Goal: Transaction & Acquisition: Purchase product/service

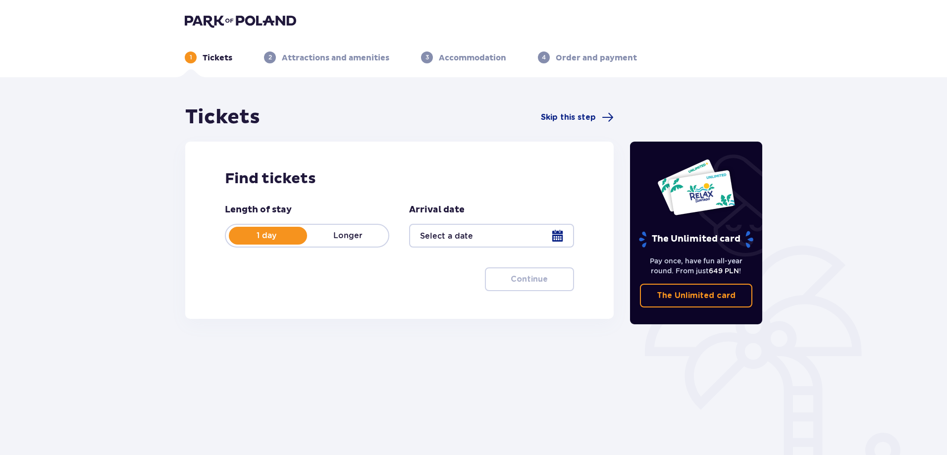
click at [558, 236] on div at bounding box center [491, 236] width 164 height 24
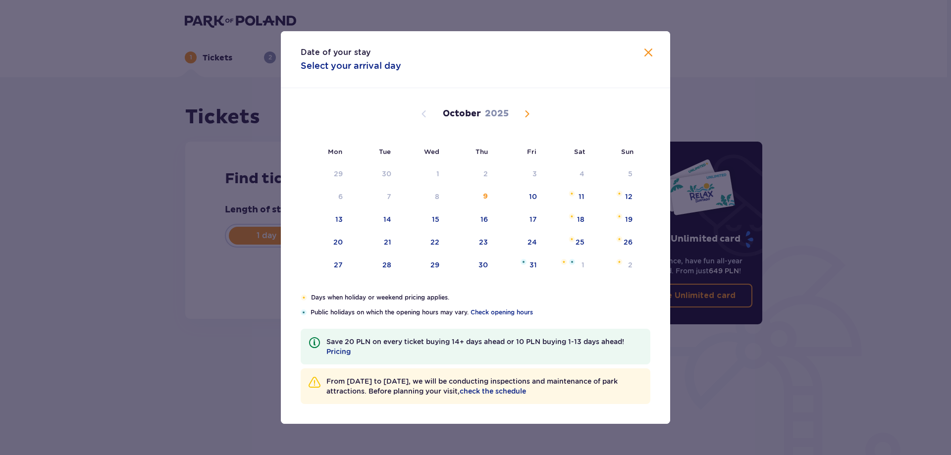
click at [524, 116] on span "Next month" at bounding box center [527, 114] width 12 height 12
click at [425, 113] on span "Previous month" at bounding box center [424, 114] width 12 height 12
click at [575, 219] on div "15" at bounding box center [566, 220] width 48 height 22
type input "15.11.25"
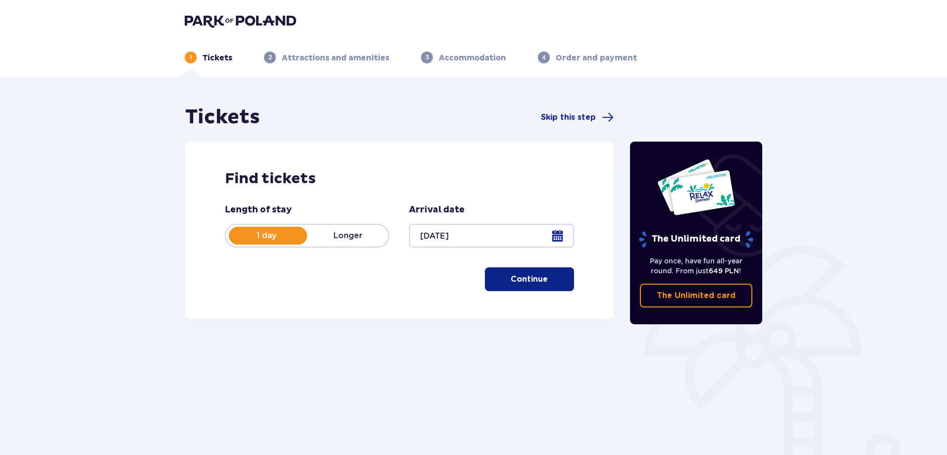
click at [557, 283] on button "Continue" at bounding box center [529, 279] width 89 height 24
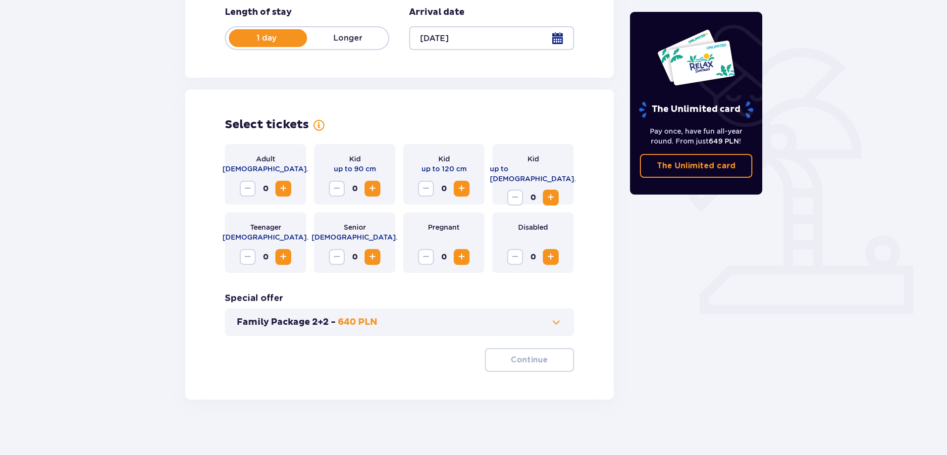
scroll to position [201, 0]
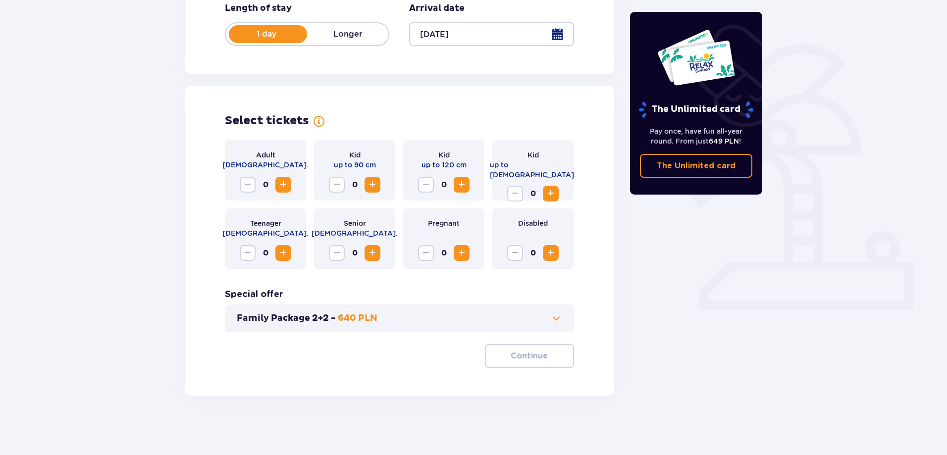
click at [281, 184] on span "Increase" at bounding box center [283, 185] width 12 height 12
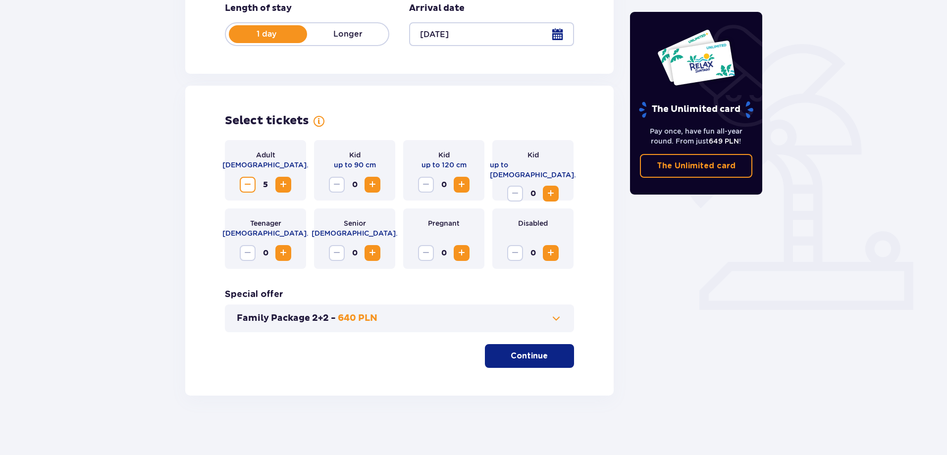
click at [281, 184] on span "Increase" at bounding box center [283, 185] width 12 height 12
click at [536, 359] on p "Continue" at bounding box center [528, 355] width 37 height 11
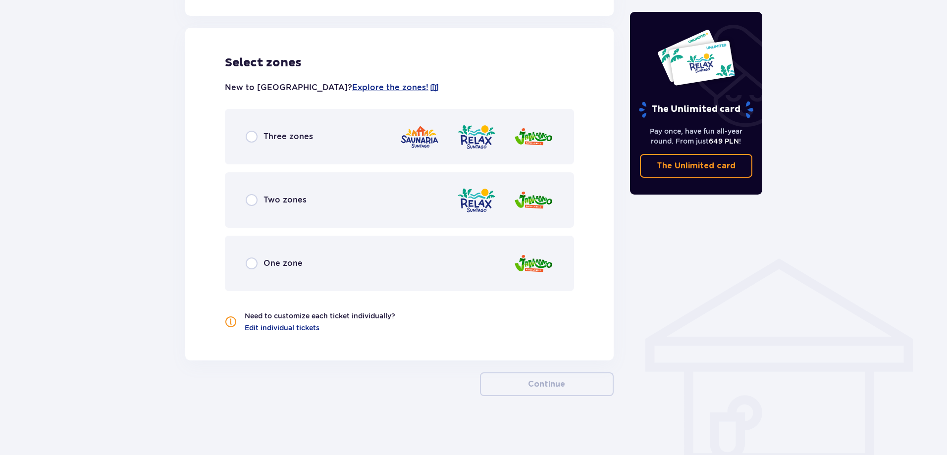
scroll to position [546, 0]
click at [250, 140] on input "radio" at bounding box center [252, 136] width 12 height 12
radio input "true"
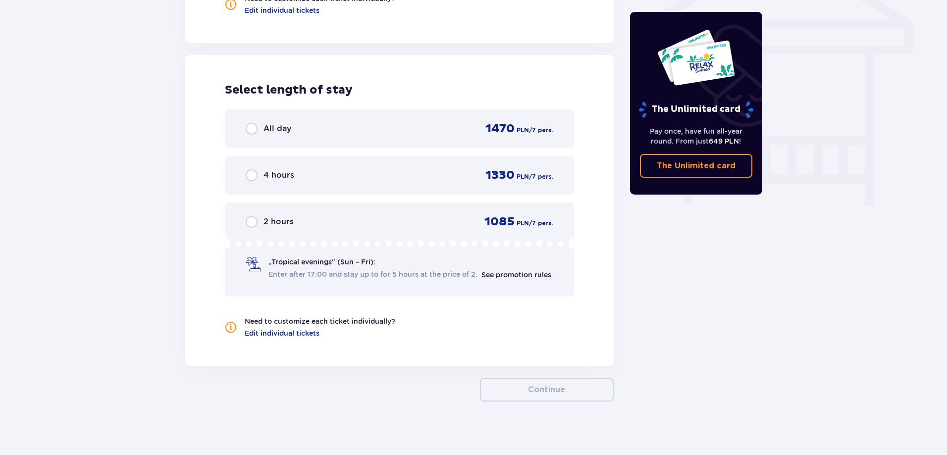
scroll to position [869, 0]
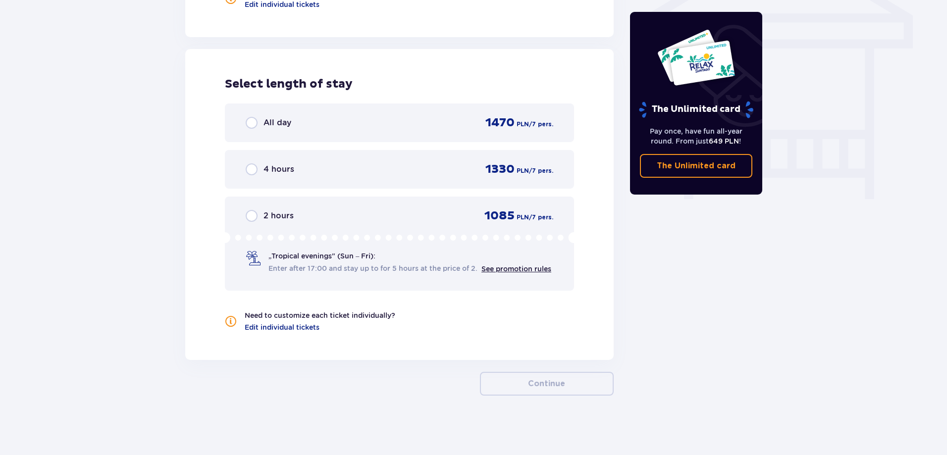
click at [254, 123] on input "radio" at bounding box center [252, 123] width 12 height 12
radio input "true"
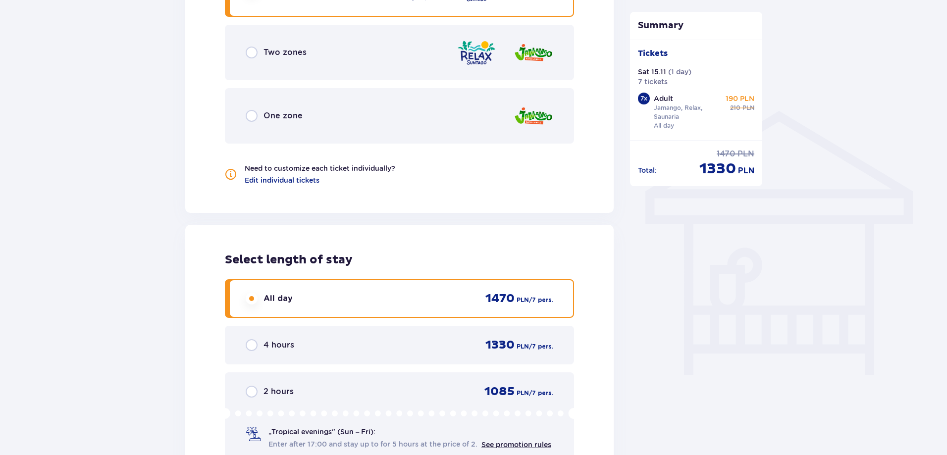
scroll to position [924, 0]
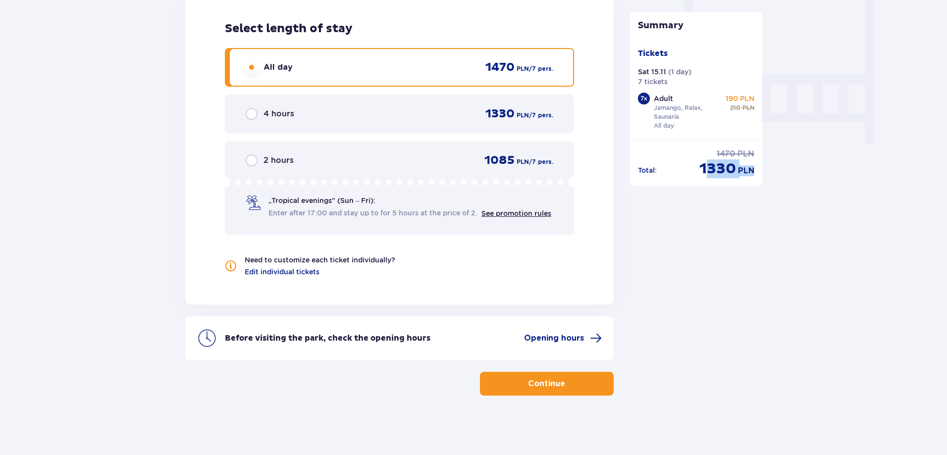
drag, startPoint x: 702, startPoint y: 167, endPoint x: 759, endPoint y: 174, distance: 57.4
click at [759, 174] on div "Total : regular price 1470 PLN discounted price 1330 PLN" at bounding box center [696, 159] width 133 height 38
click at [709, 171] on span "1330" at bounding box center [717, 168] width 37 height 19
drag, startPoint x: 694, startPoint y: 169, endPoint x: 757, endPoint y: 172, distance: 63.4
click at [757, 172] on div "Total : regular price 1470 PLN discounted price 1330 PLN" at bounding box center [696, 159] width 133 height 38
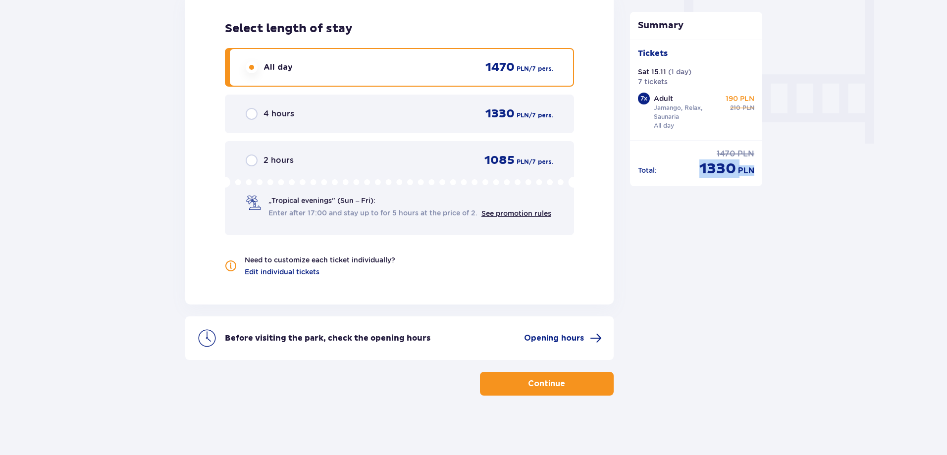
copy div "1330 PLN"
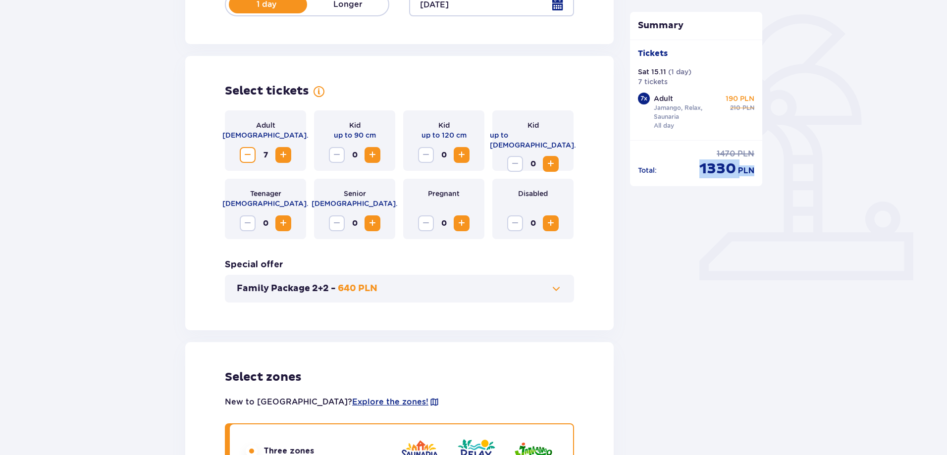
scroll to position [429, 0]
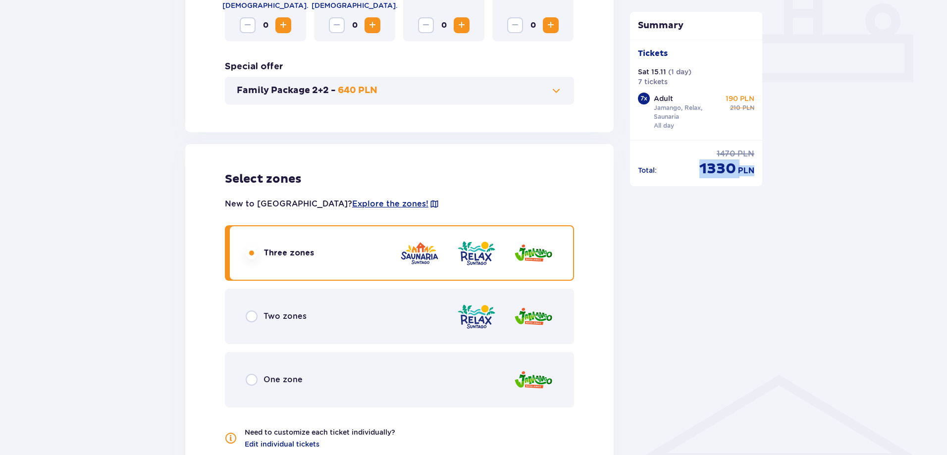
click at [431, 253] on img at bounding box center [420, 253] width 40 height 28
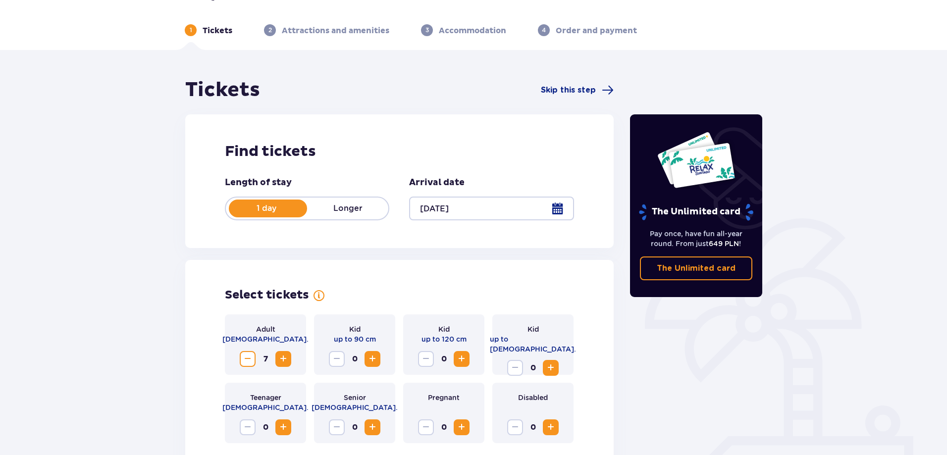
scroll to position [0, 0]
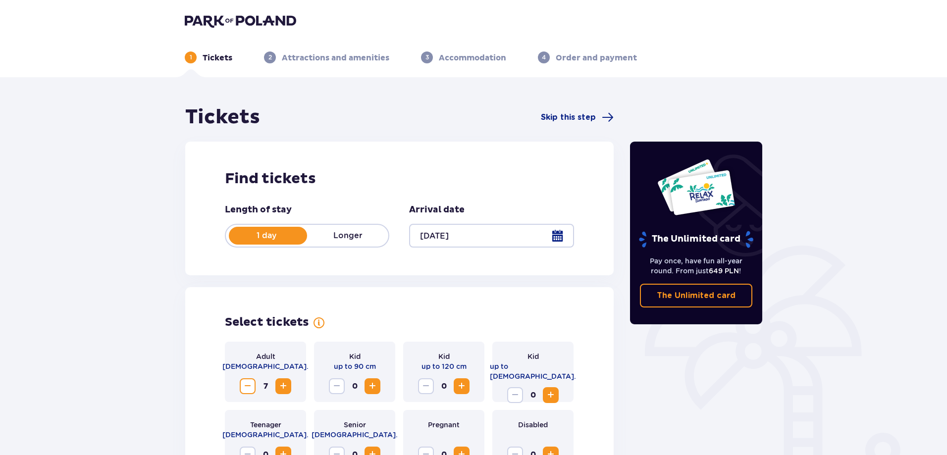
click at [376, 57] on p "Attractions and amenities" at bounding box center [335, 57] width 107 height 11
click at [284, 21] on img at bounding box center [240, 21] width 111 height 14
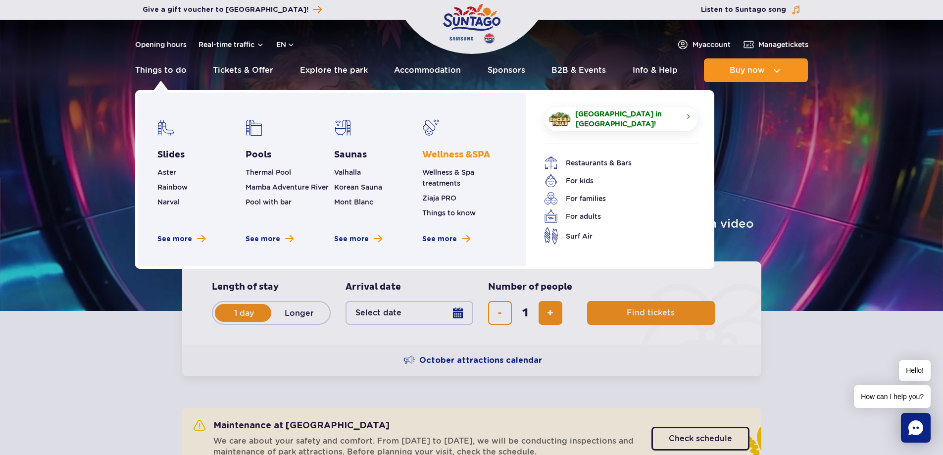
click at [452, 152] on link "Wellness & SPA" at bounding box center [456, 155] width 68 height 12
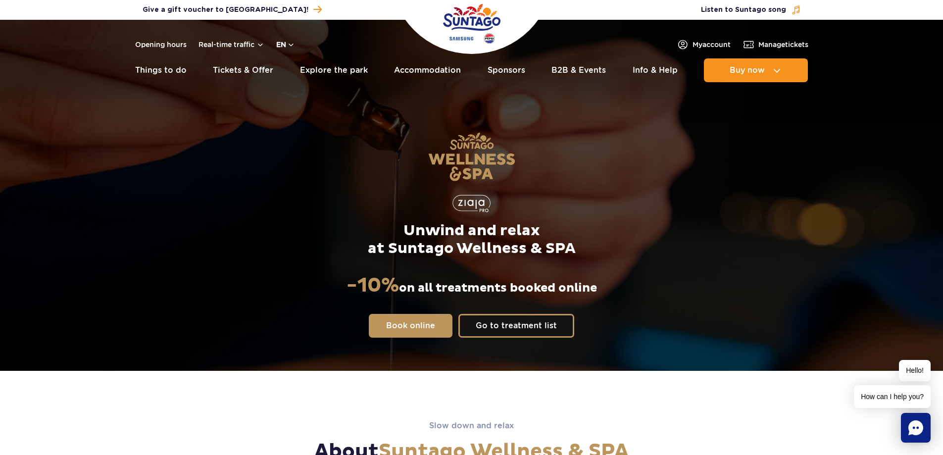
click at [289, 43] on button "en" at bounding box center [285, 45] width 19 height 10
click at [293, 42] on button "en" at bounding box center [285, 45] width 19 height 10
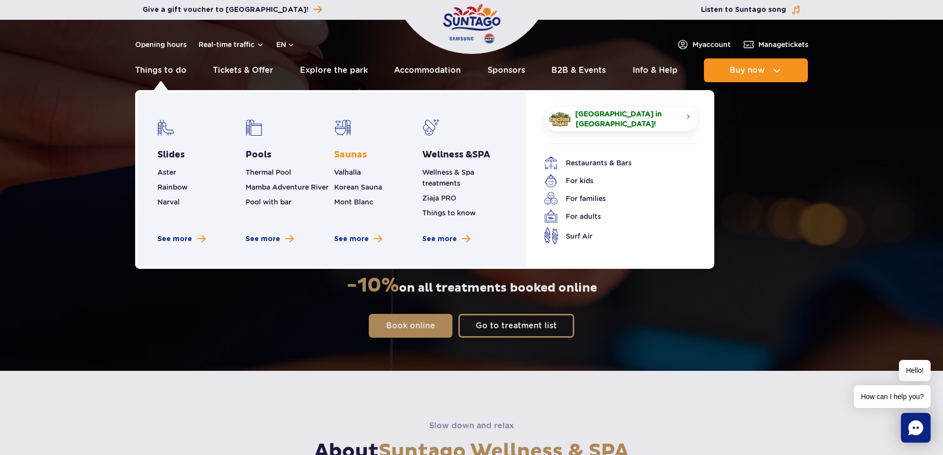
click at [345, 155] on link "Saunas" at bounding box center [350, 155] width 33 height 12
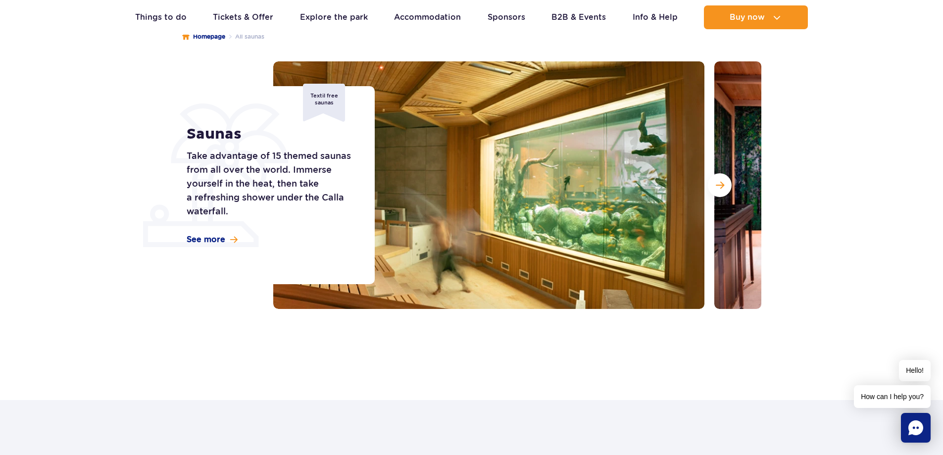
scroll to position [149, 0]
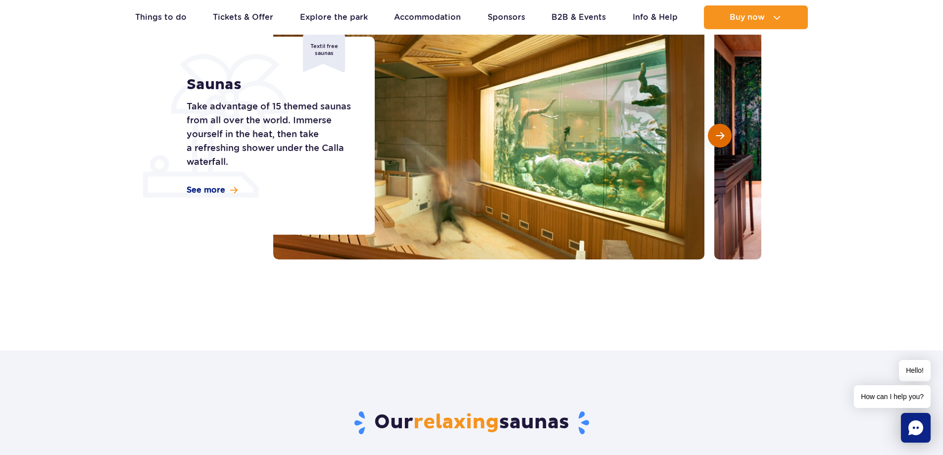
click at [721, 136] on span "Next slide" at bounding box center [720, 135] width 8 height 9
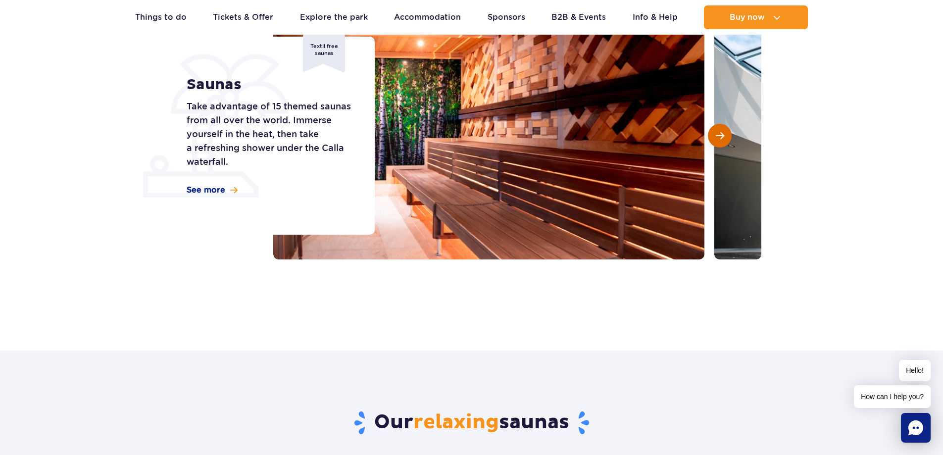
click at [721, 136] on span "Next slide" at bounding box center [720, 135] width 8 height 9
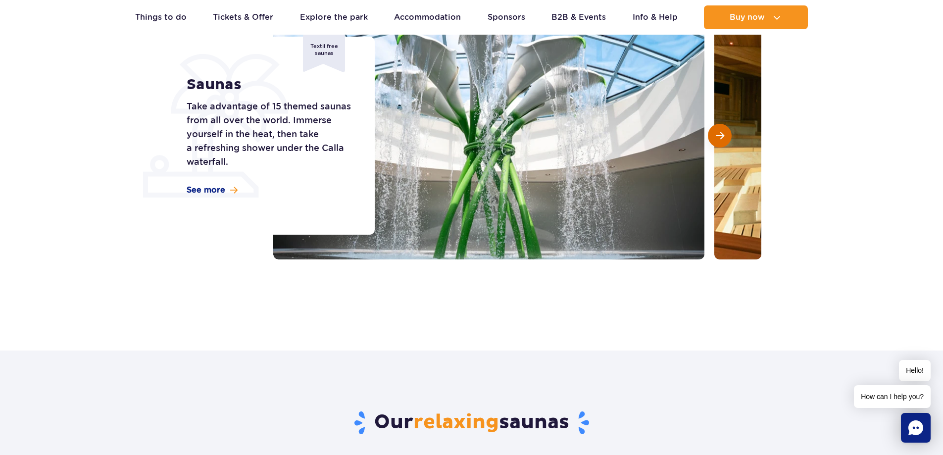
click at [721, 136] on span "Next slide" at bounding box center [720, 135] width 8 height 9
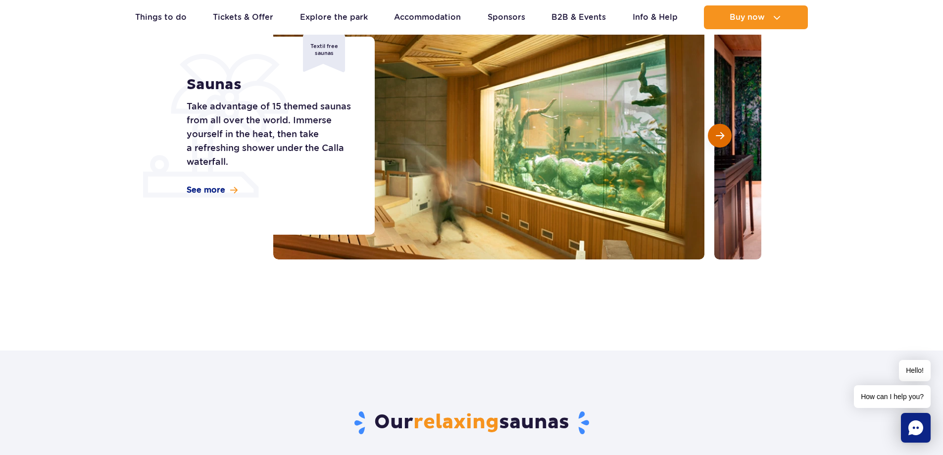
click at [721, 136] on span "Next slide" at bounding box center [720, 135] width 8 height 9
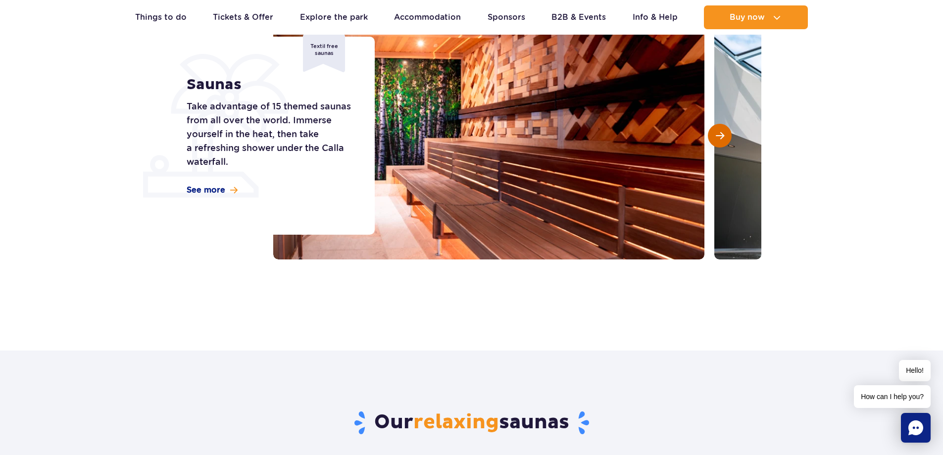
click at [721, 136] on span "Next slide" at bounding box center [720, 135] width 8 height 9
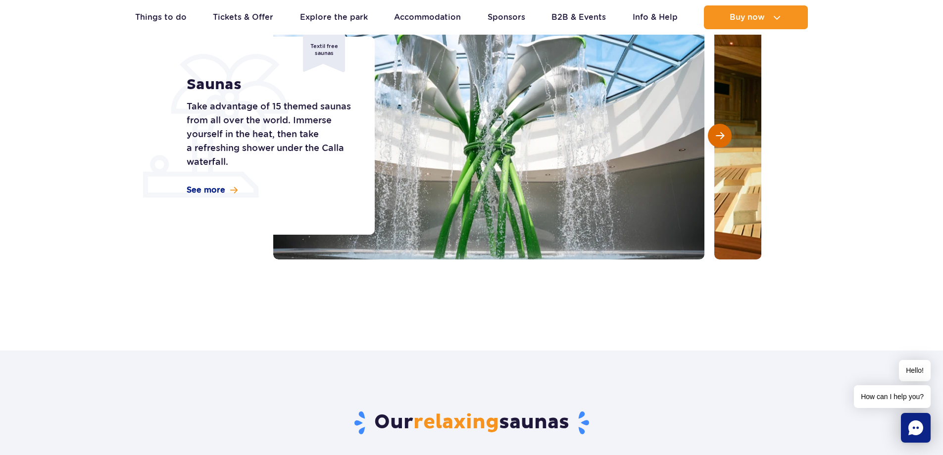
click at [721, 136] on span "Next slide" at bounding box center [720, 135] width 8 height 9
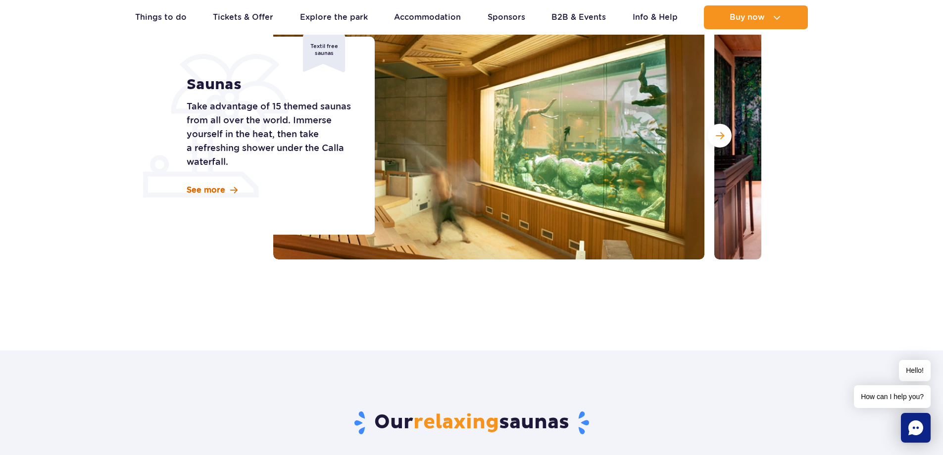
click at [221, 194] on span "See more" at bounding box center [206, 190] width 39 height 11
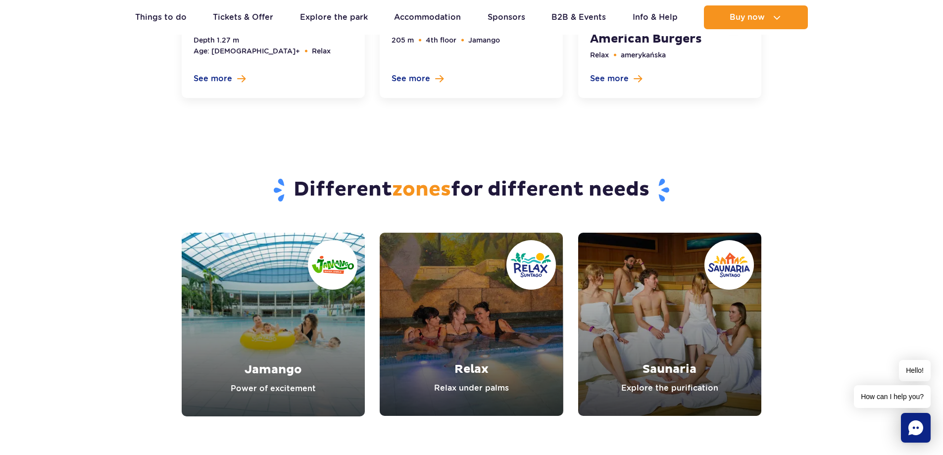
scroll to position [3172, 0]
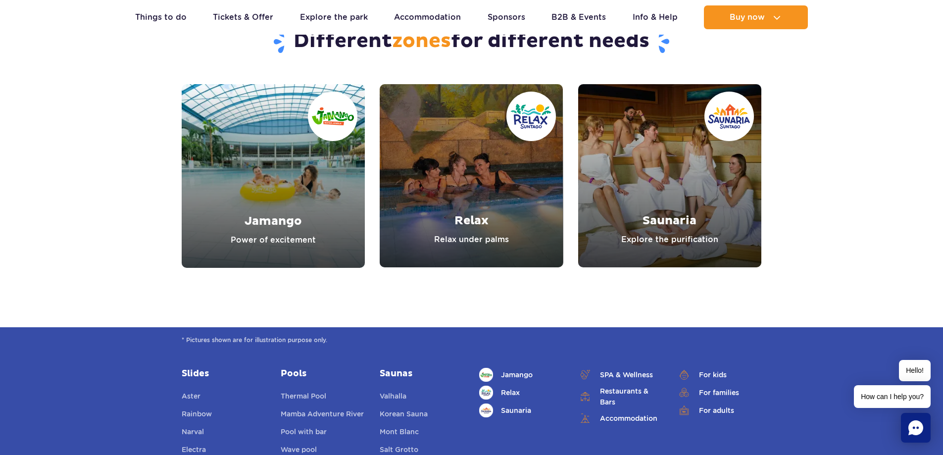
click at [257, 246] on link "Jamango" at bounding box center [273, 176] width 183 height 184
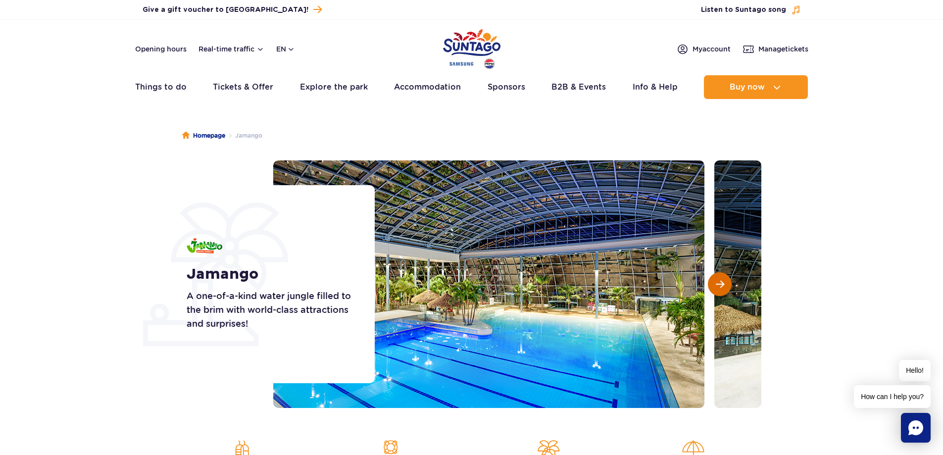
click at [716, 287] on span "Next slide" at bounding box center [720, 284] width 8 height 9
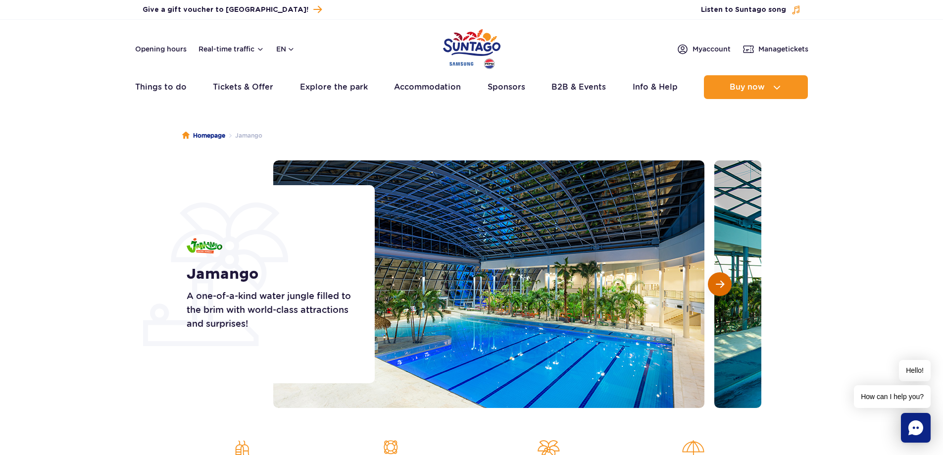
click at [716, 287] on span "Next slide" at bounding box center [720, 284] width 8 height 9
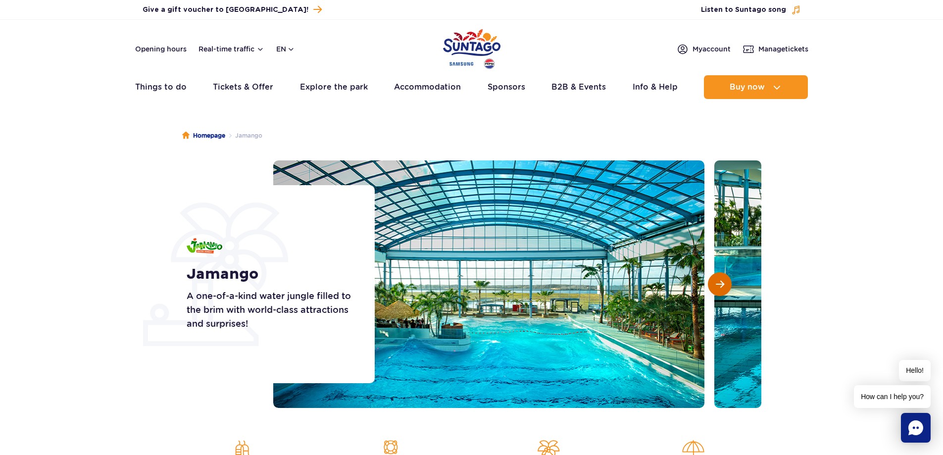
click at [716, 287] on span "Next slide" at bounding box center [720, 284] width 8 height 9
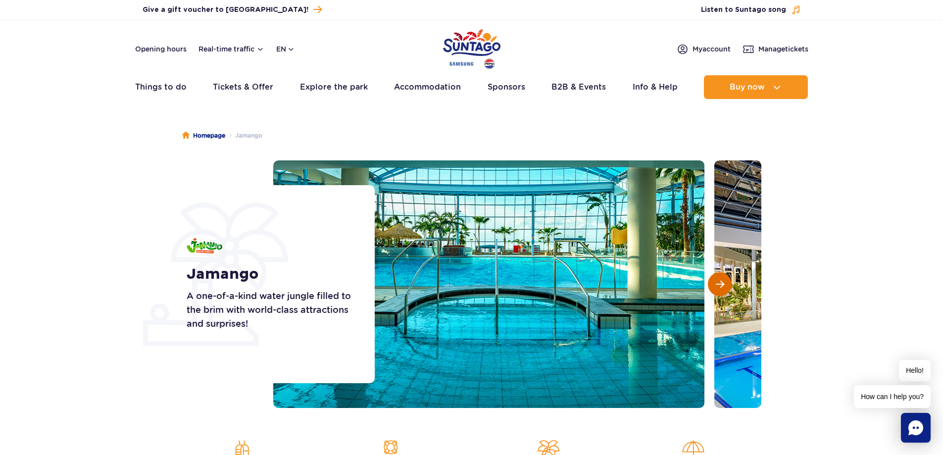
click at [716, 287] on span "Next slide" at bounding box center [720, 284] width 8 height 9
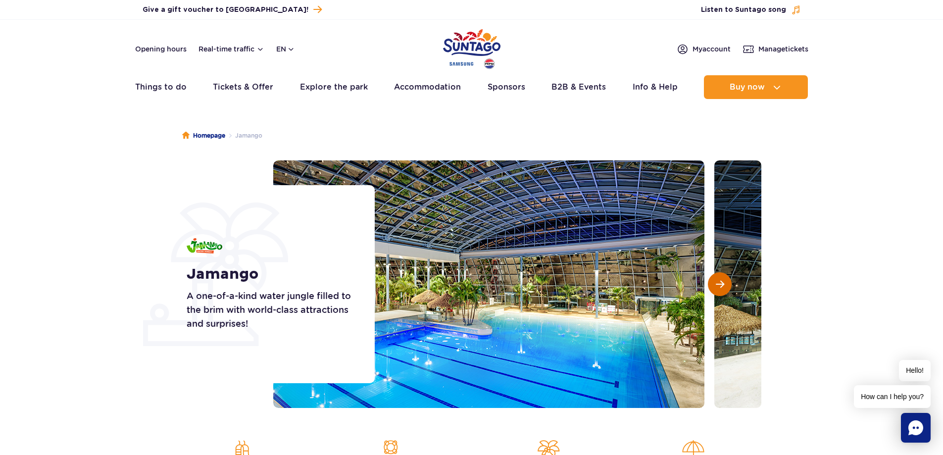
click at [716, 287] on span "Next slide" at bounding box center [720, 284] width 8 height 9
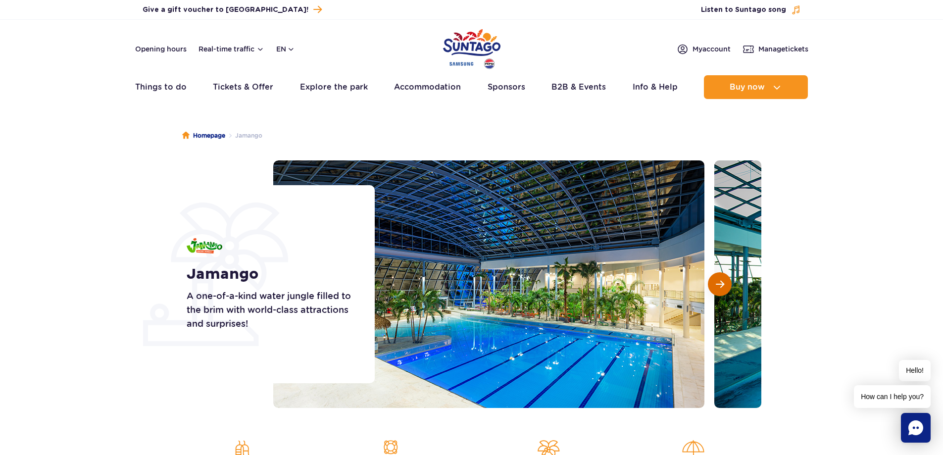
click at [716, 287] on span "Next slide" at bounding box center [720, 284] width 8 height 9
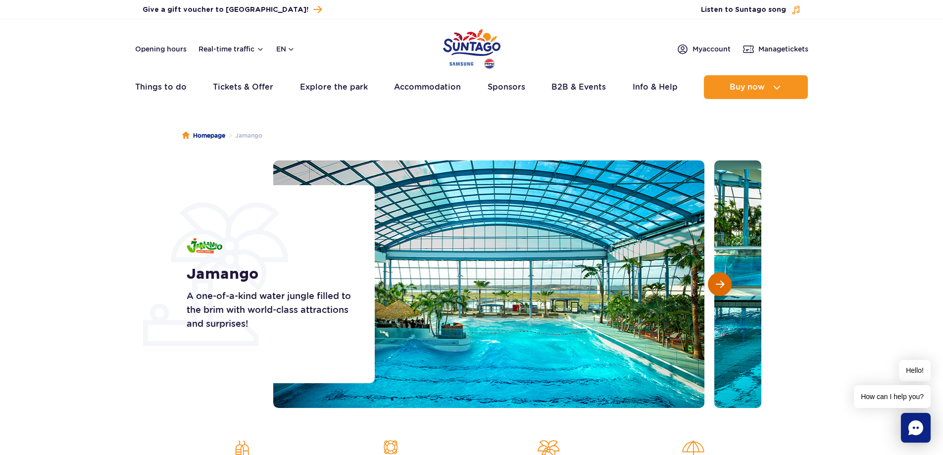
click at [716, 287] on span "Next slide" at bounding box center [720, 284] width 8 height 9
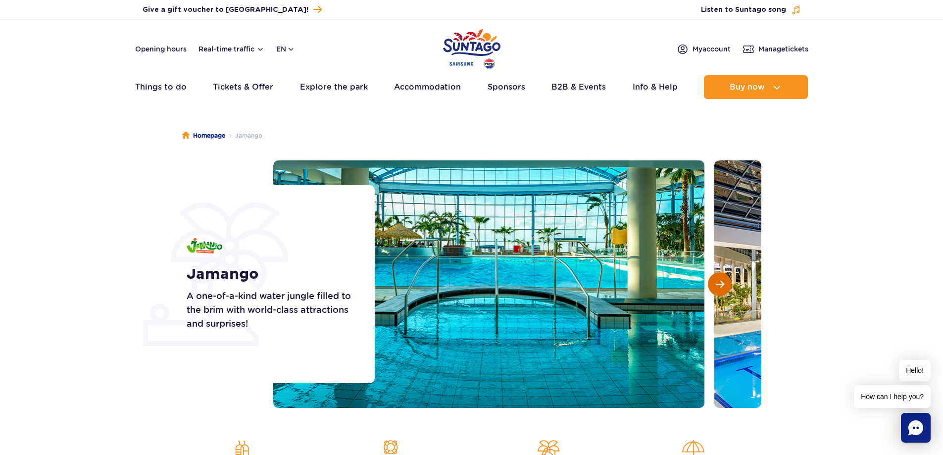
click at [716, 287] on span "Next slide" at bounding box center [720, 284] width 8 height 9
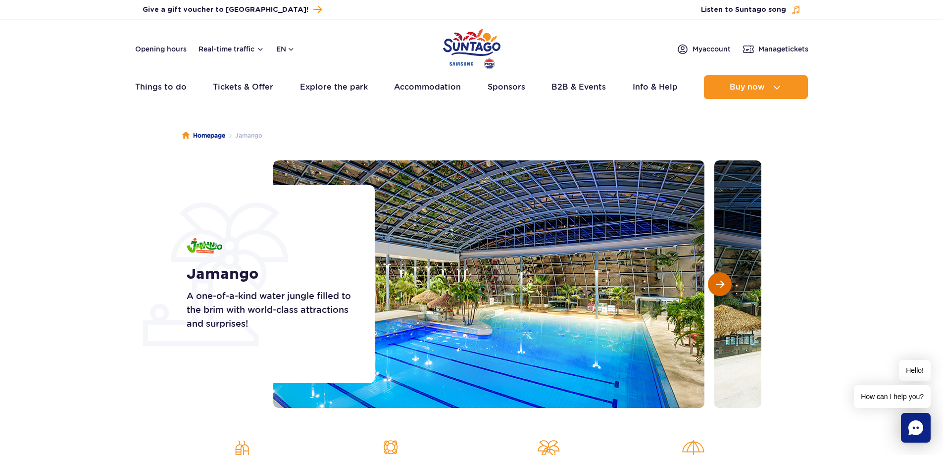
click at [716, 287] on span "Next slide" at bounding box center [720, 284] width 8 height 9
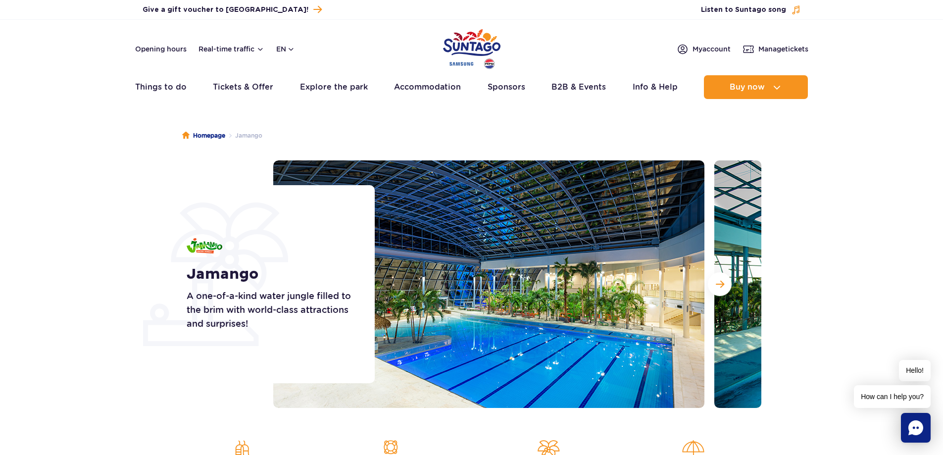
drag, startPoint x: 715, startPoint y: 287, endPoint x: 655, endPoint y: 286, distance: 60.4
click at [713, 287] on button "Next slide" at bounding box center [720, 284] width 24 height 24
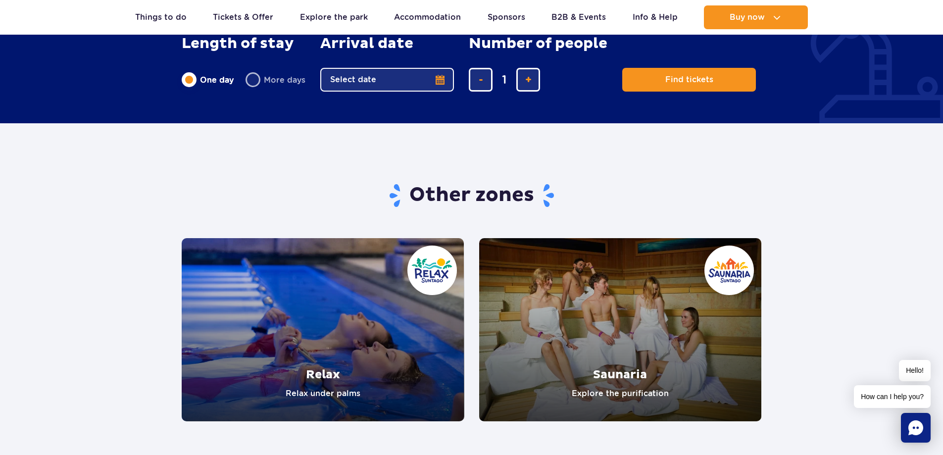
scroll to position [1881, 0]
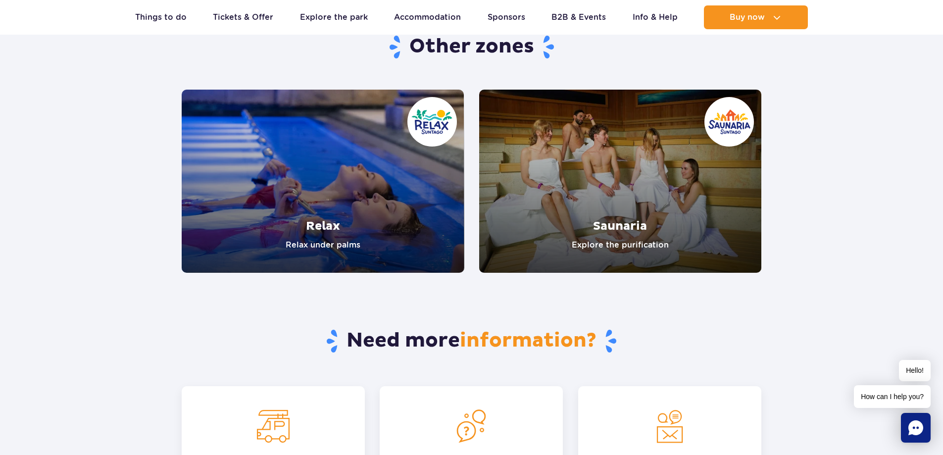
click at [322, 212] on link "Relax" at bounding box center [323, 181] width 283 height 183
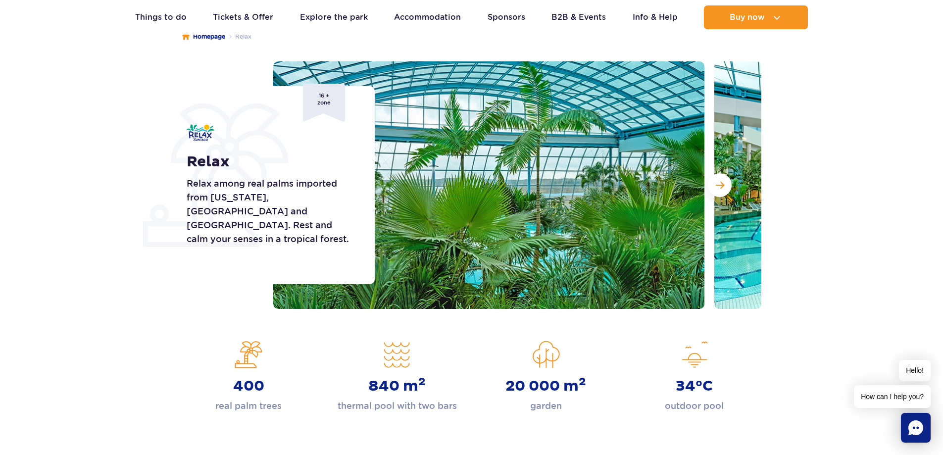
scroll to position [50, 0]
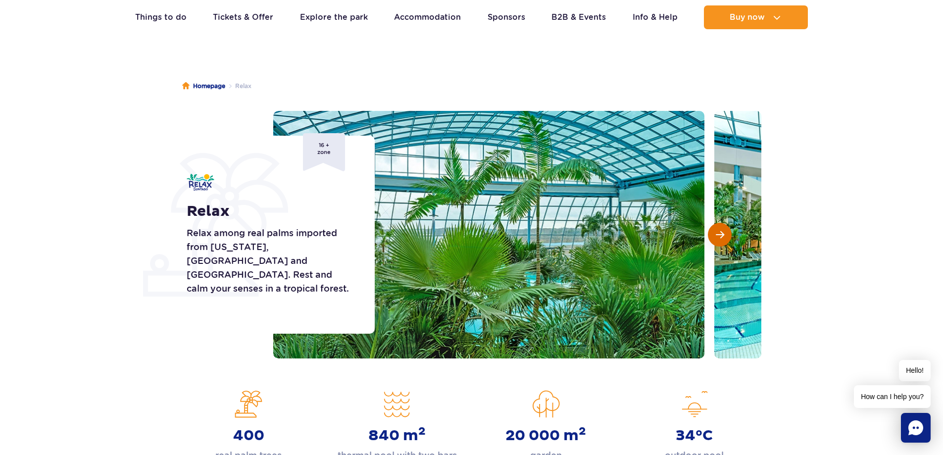
click at [720, 232] on span "Next slide" at bounding box center [720, 234] width 8 height 9
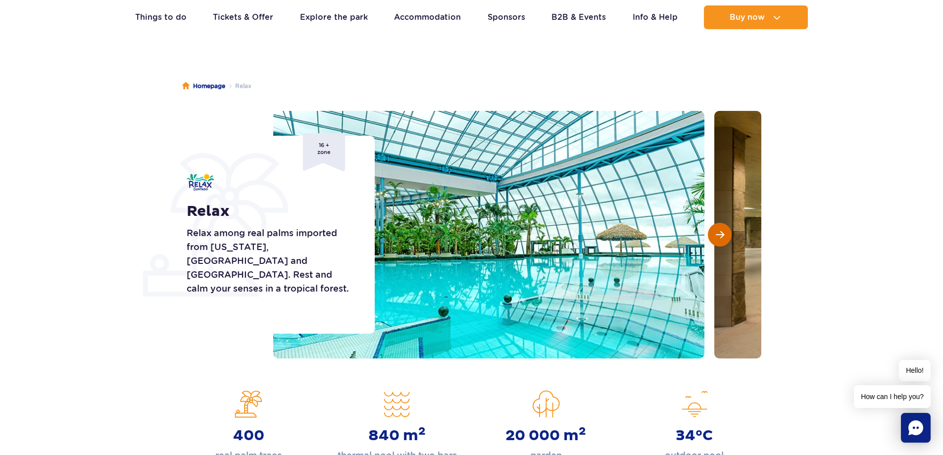
click at [720, 232] on span "Next slide" at bounding box center [720, 234] width 8 height 9
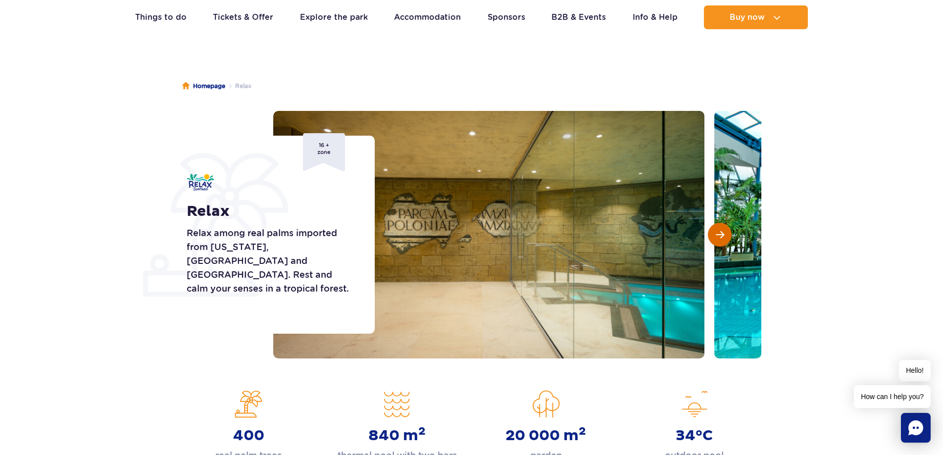
click at [720, 232] on span "Next slide" at bounding box center [720, 234] width 8 height 9
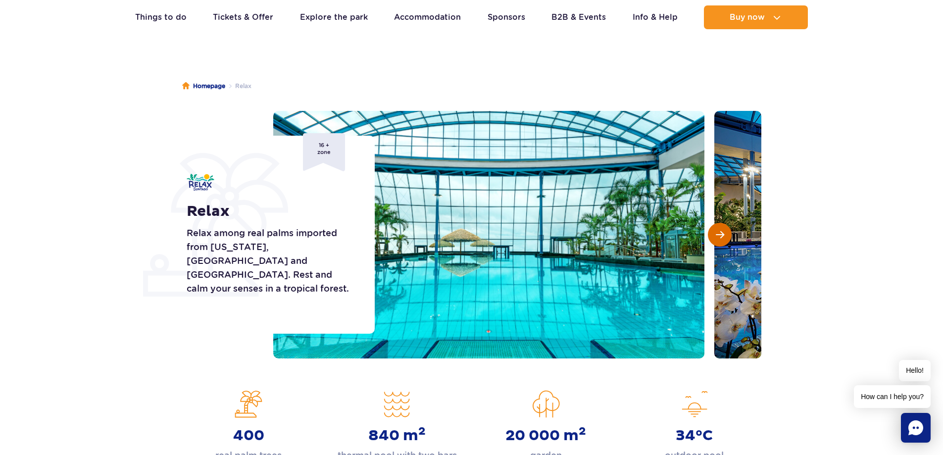
click at [719, 233] on span "Next slide" at bounding box center [720, 234] width 8 height 9
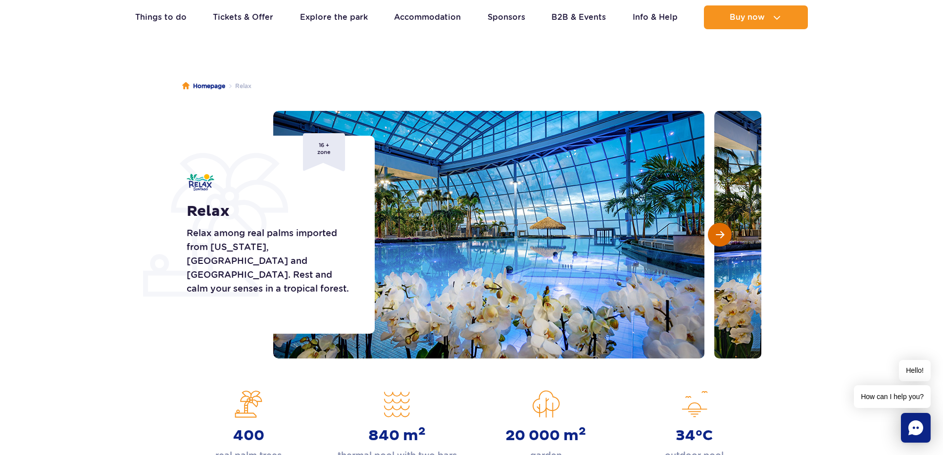
click at [719, 233] on span "Next slide" at bounding box center [720, 234] width 8 height 9
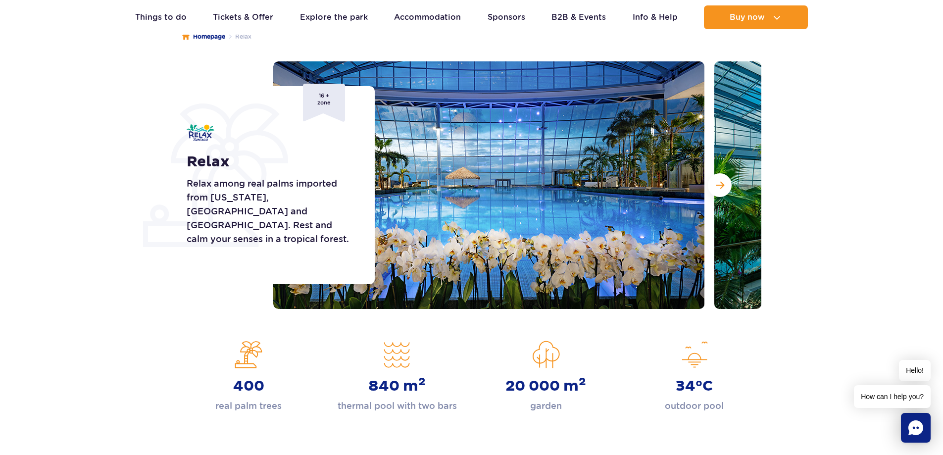
scroll to position [0, 0]
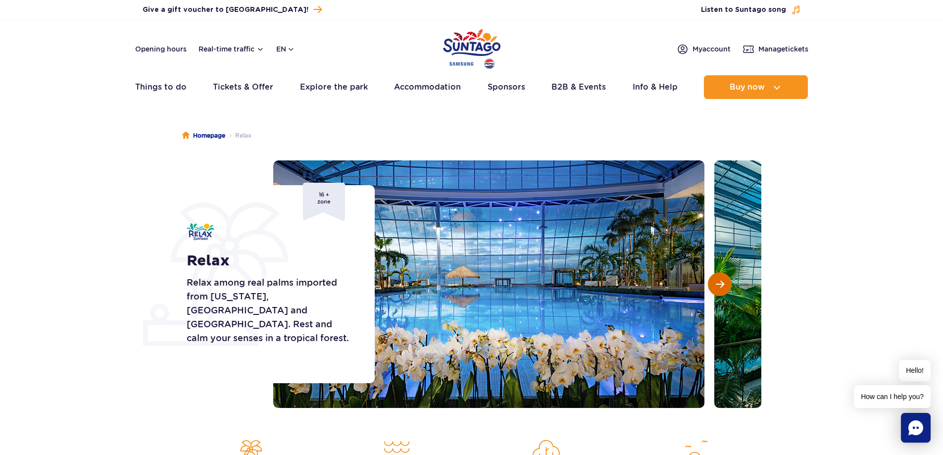
click at [720, 281] on span "Next slide" at bounding box center [720, 284] width 8 height 9
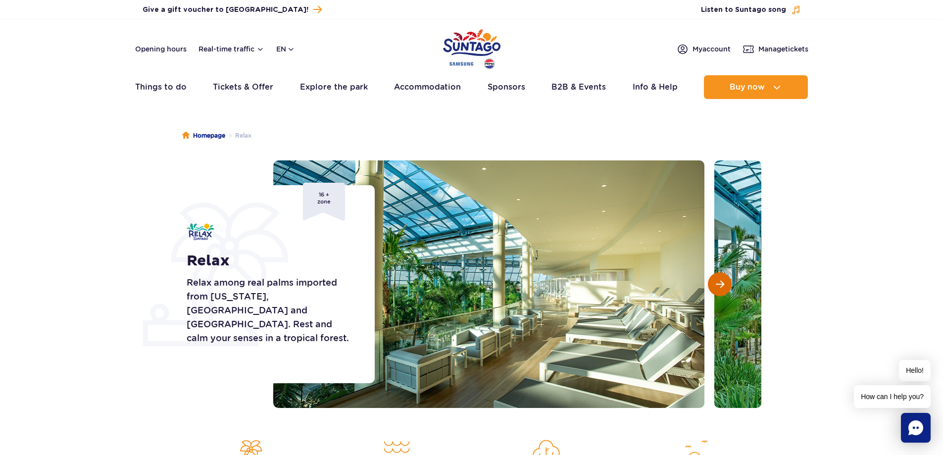
click at [720, 281] on span "Next slide" at bounding box center [720, 284] width 8 height 9
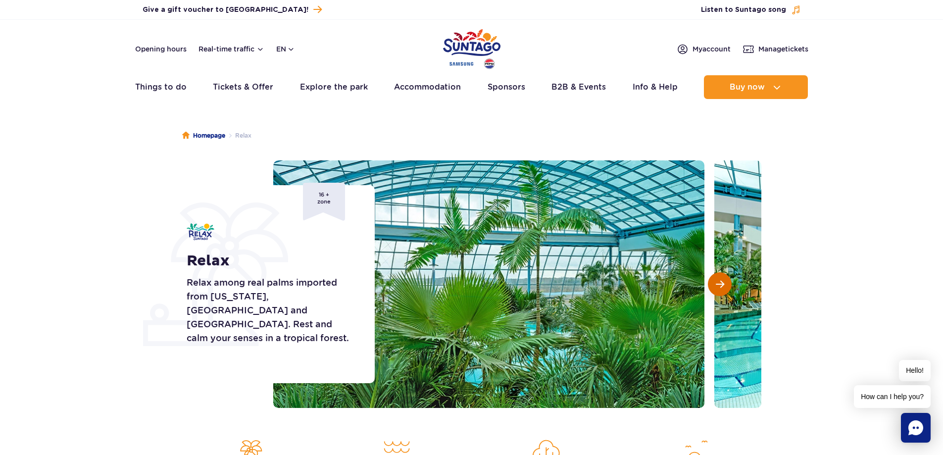
click at [720, 281] on span "Next slide" at bounding box center [720, 284] width 8 height 9
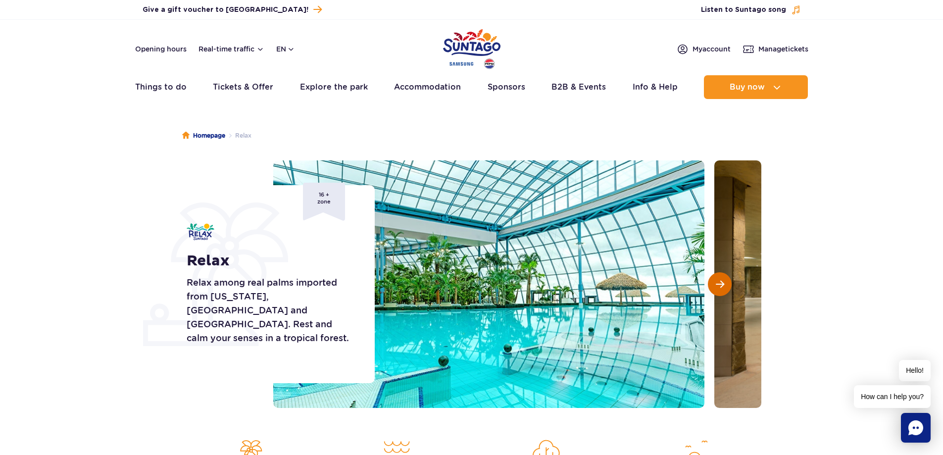
click at [720, 281] on span "Next slide" at bounding box center [720, 284] width 8 height 9
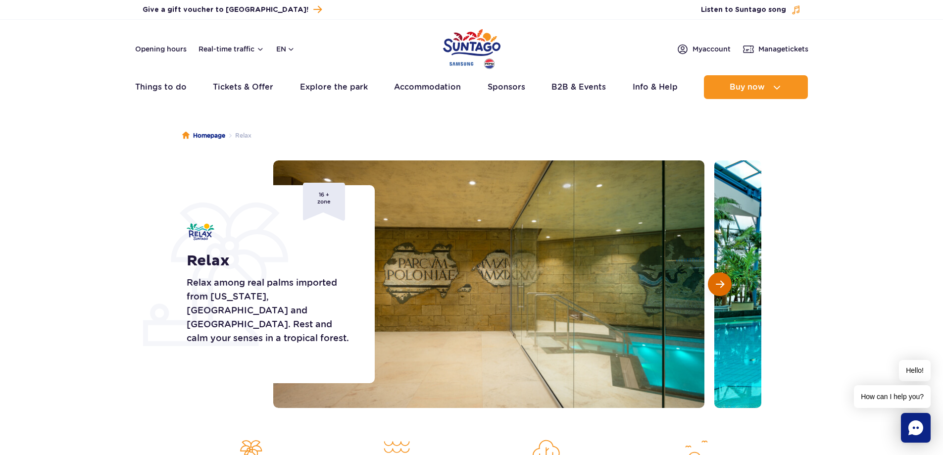
click at [720, 281] on span "Next slide" at bounding box center [720, 284] width 8 height 9
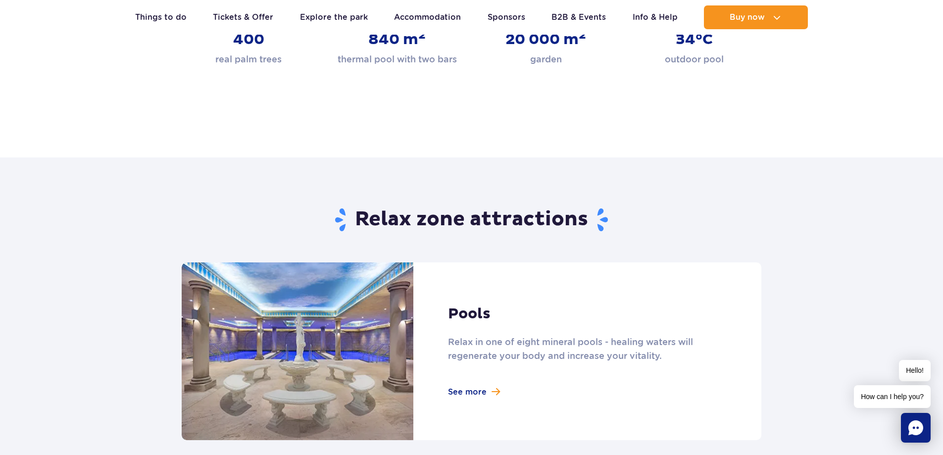
scroll to position [594, 0]
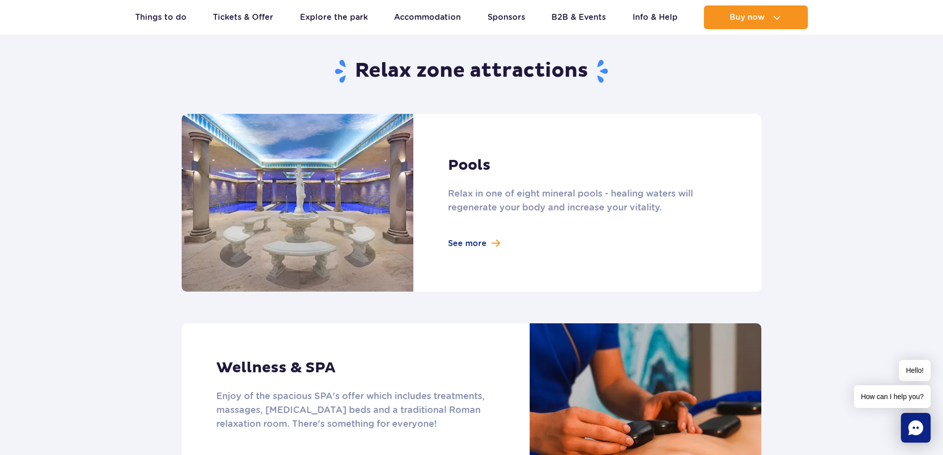
click at [463, 246] on link at bounding box center [472, 203] width 580 height 178
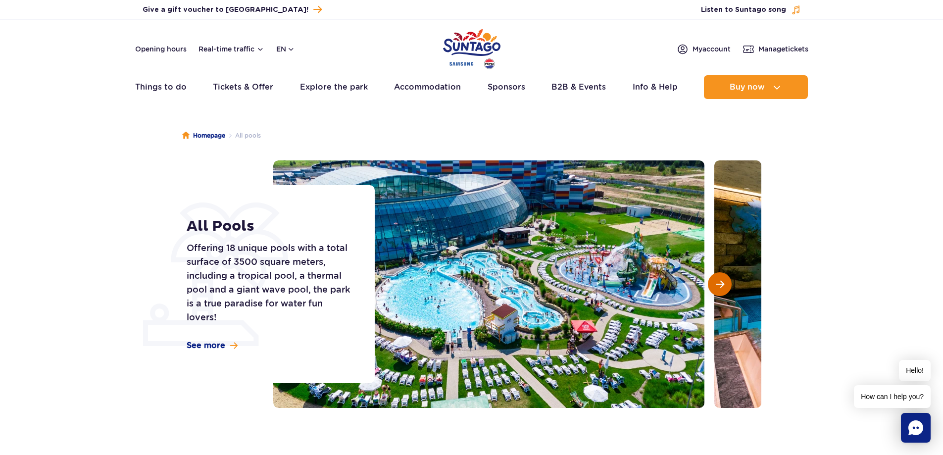
click at [713, 282] on button "Next slide" at bounding box center [720, 284] width 24 height 24
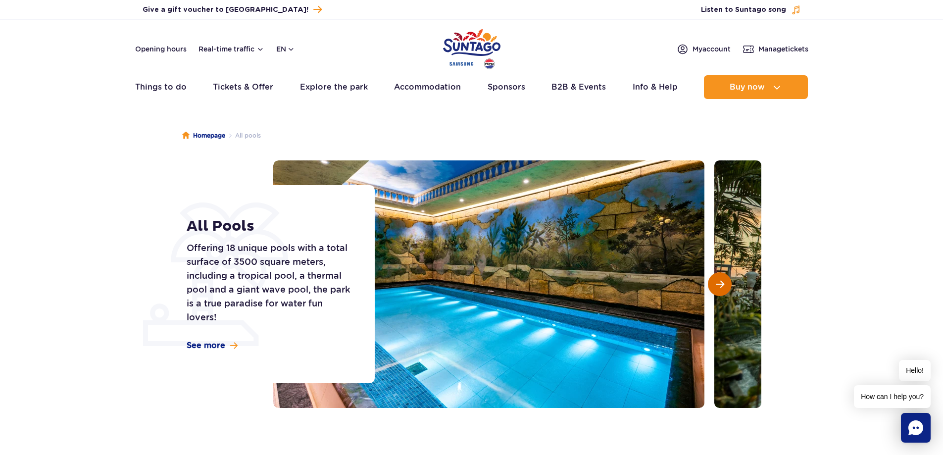
click at [713, 282] on button "Next slide" at bounding box center [720, 284] width 24 height 24
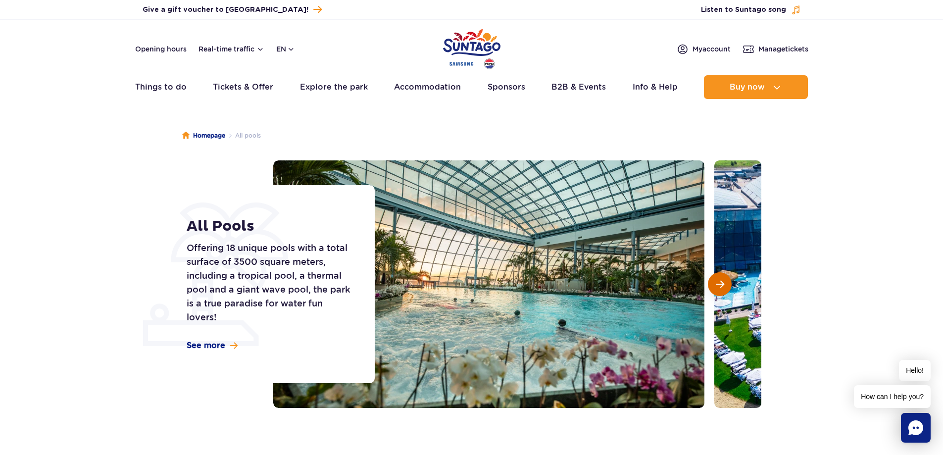
click at [713, 282] on button "Next slide" at bounding box center [720, 284] width 24 height 24
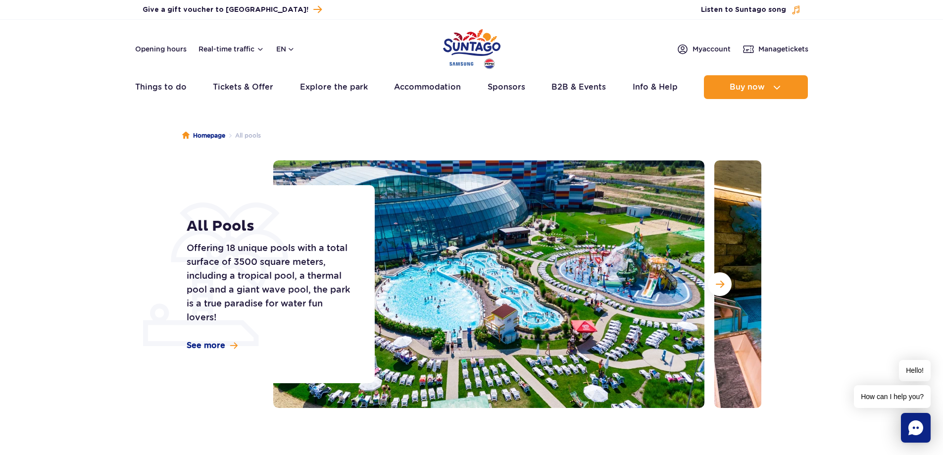
click at [504, 302] on img at bounding box center [488, 284] width 431 height 248
click at [726, 285] on button "Next slide" at bounding box center [720, 284] width 24 height 24
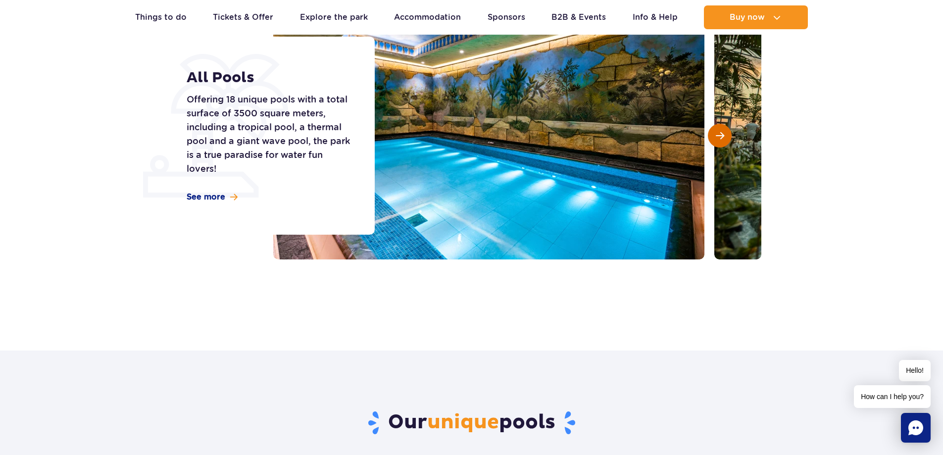
scroll to position [50, 0]
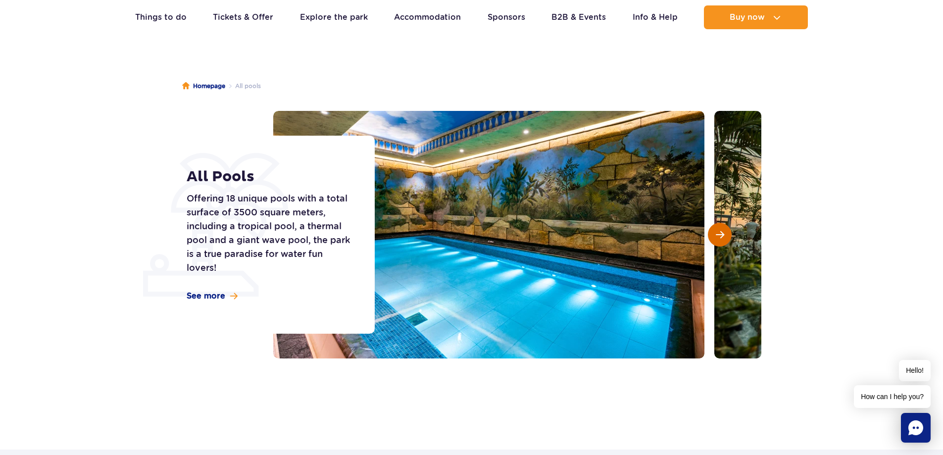
click at [722, 234] on span "Next slide" at bounding box center [720, 234] width 8 height 9
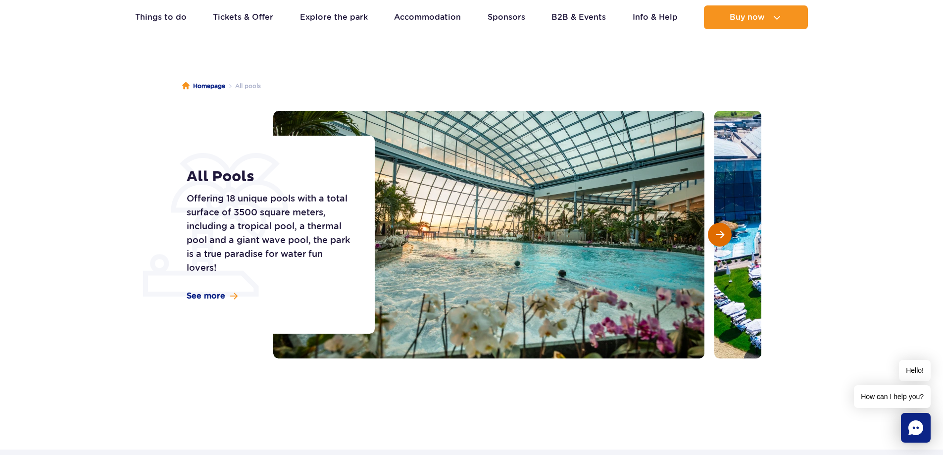
click at [722, 234] on span "Next slide" at bounding box center [720, 234] width 8 height 9
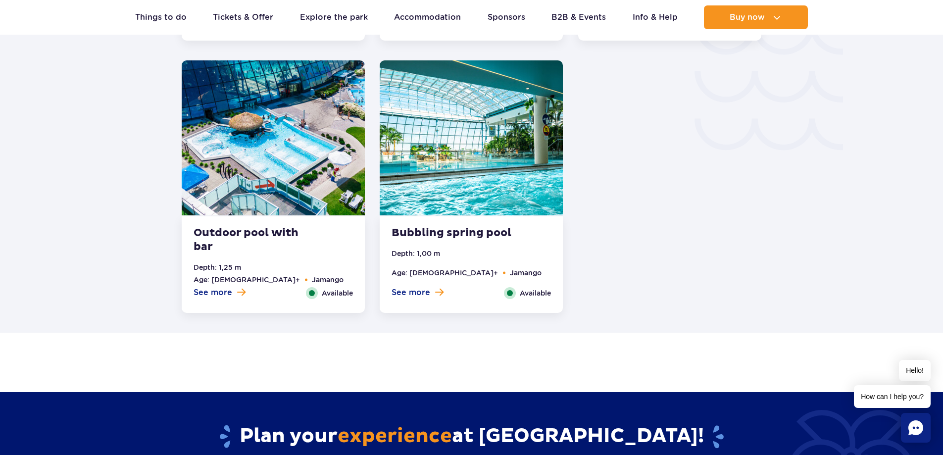
scroll to position [1634, 0]
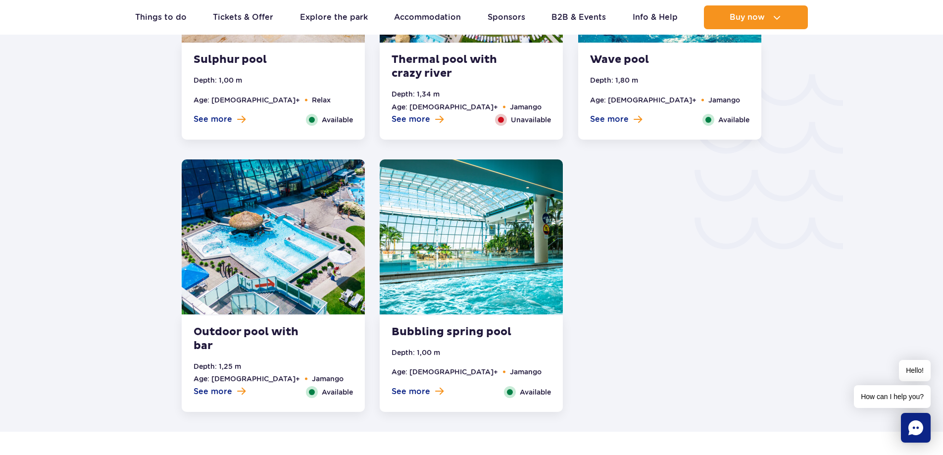
click at [452, 179] on img at bounding box center [471, 236] width 183 height 155
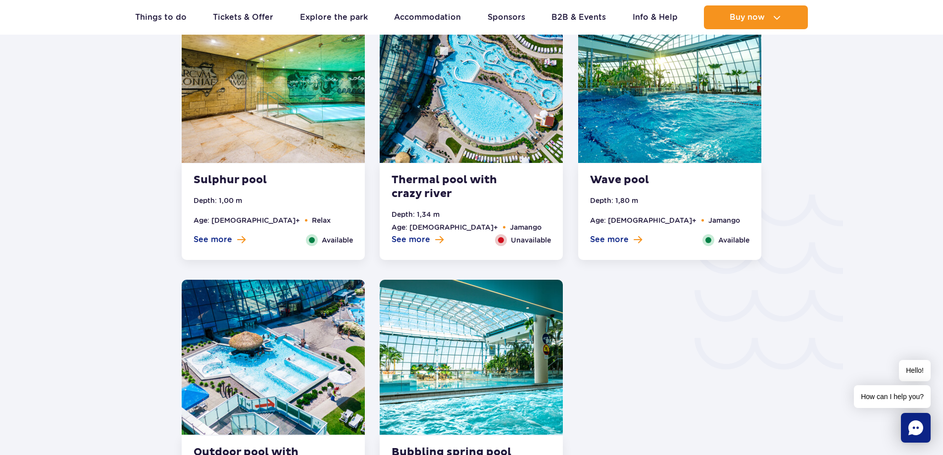
scroll to position [1365, 0]
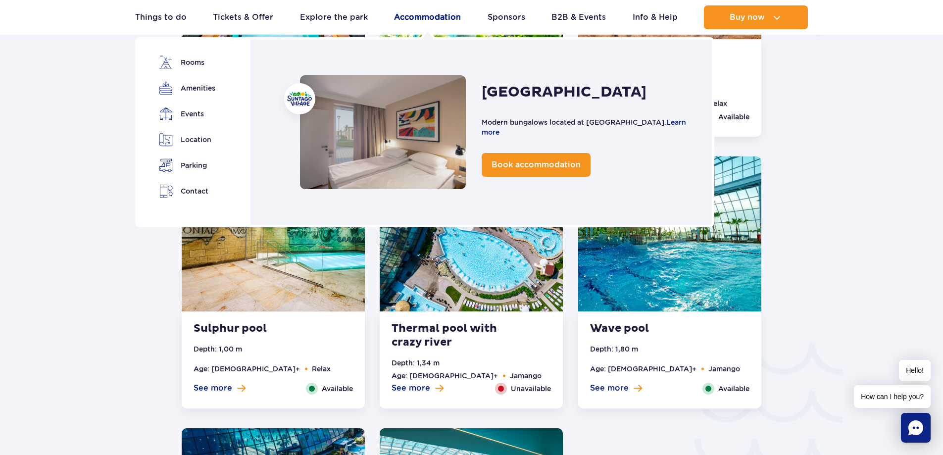
click at [420, 20] on link "Accommodation" at bounding box center [427, 17] width 67 height 24
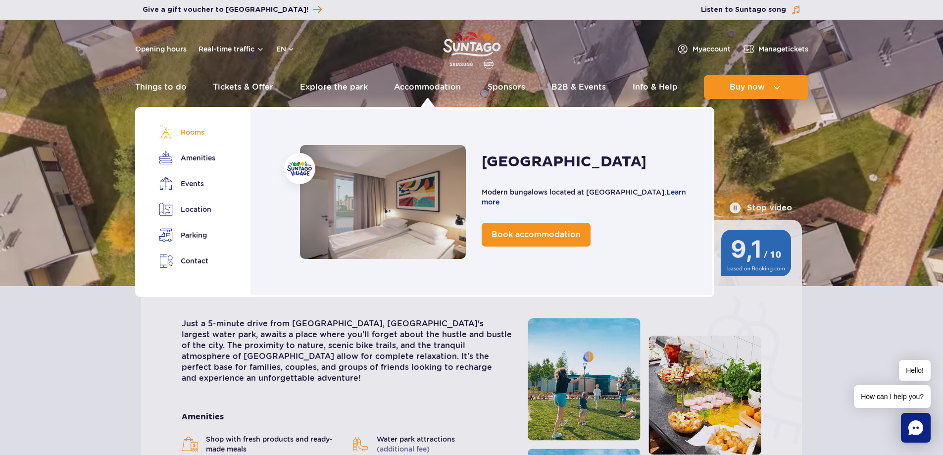
click at [195, 132] on link "Rooms" at bounding box center [186, 132] width 55 height 14
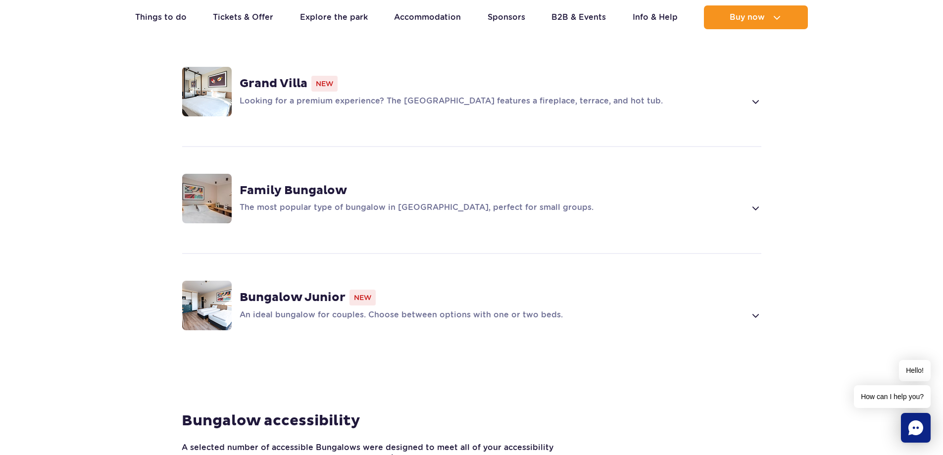
scroll to position [706, 0]
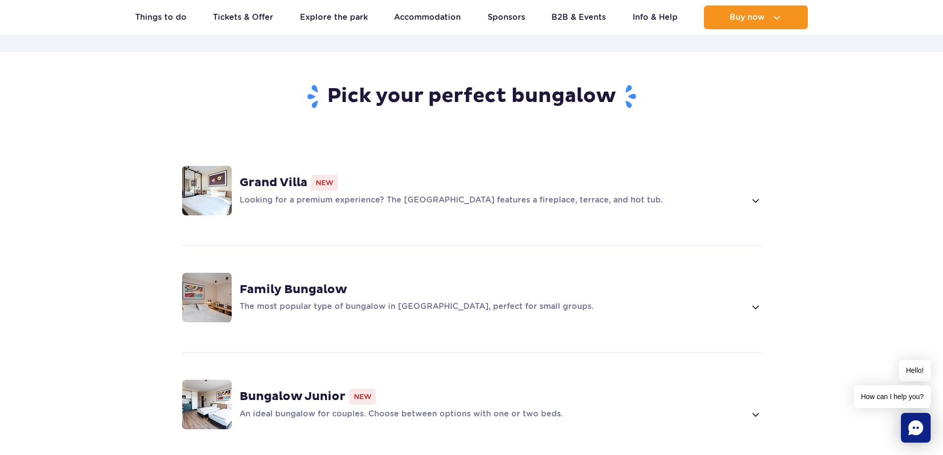
click at [217, 167] on img at bounding box center [207, 191] width 50 height 50
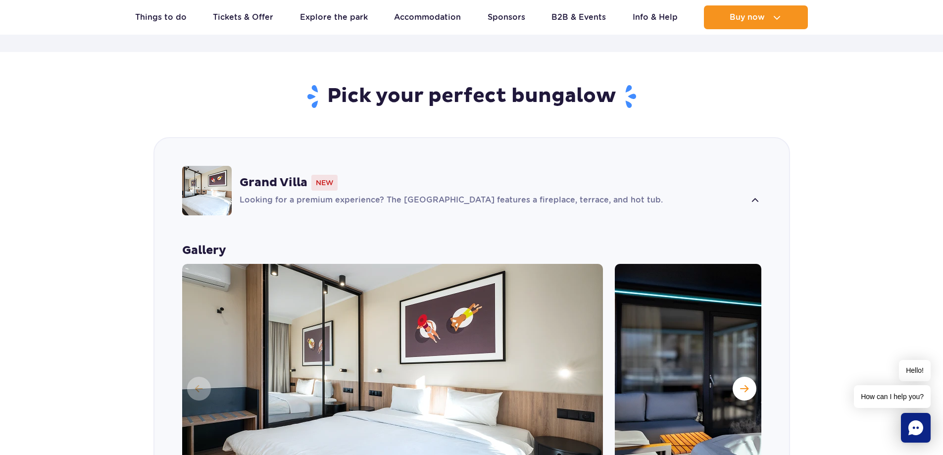
scroll to position [776, 0]
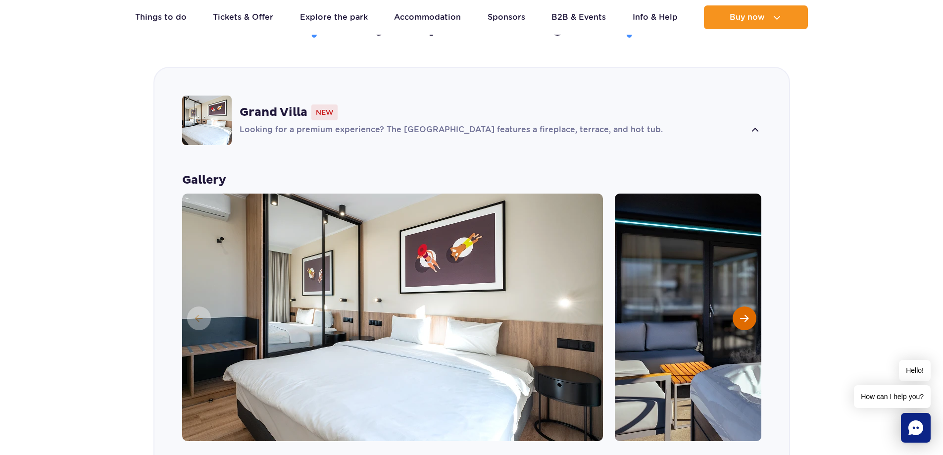
click at [749, 306] on button "Next slide" at bounding box center [745, 318] width 24 height 24
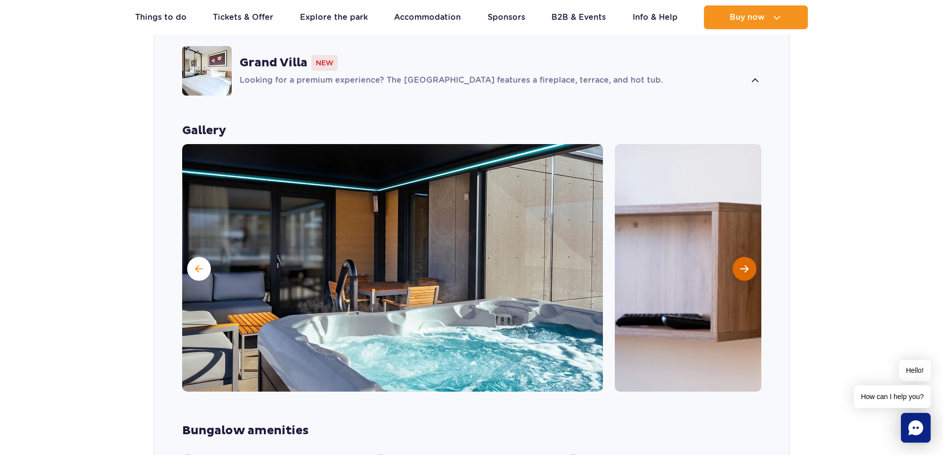
scroll to position [875, 0]
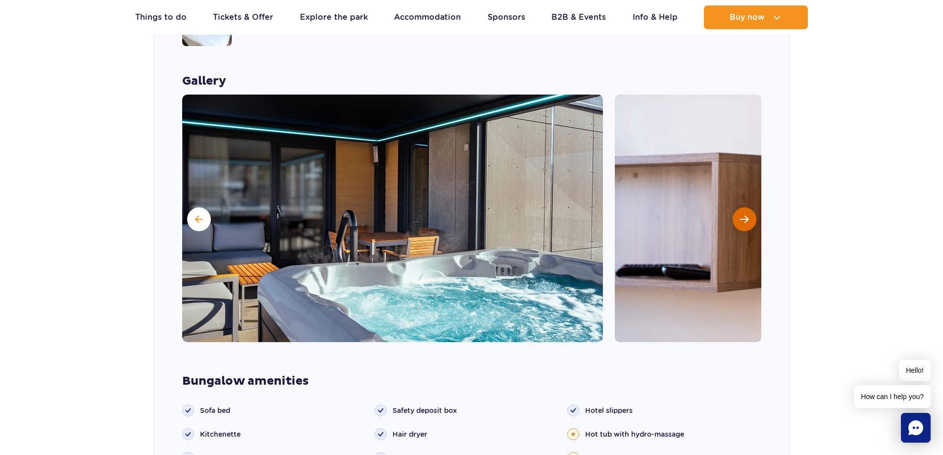
click at [739, 207] on button "Next slide" at bounding box center [745, 219] width 24 height 24
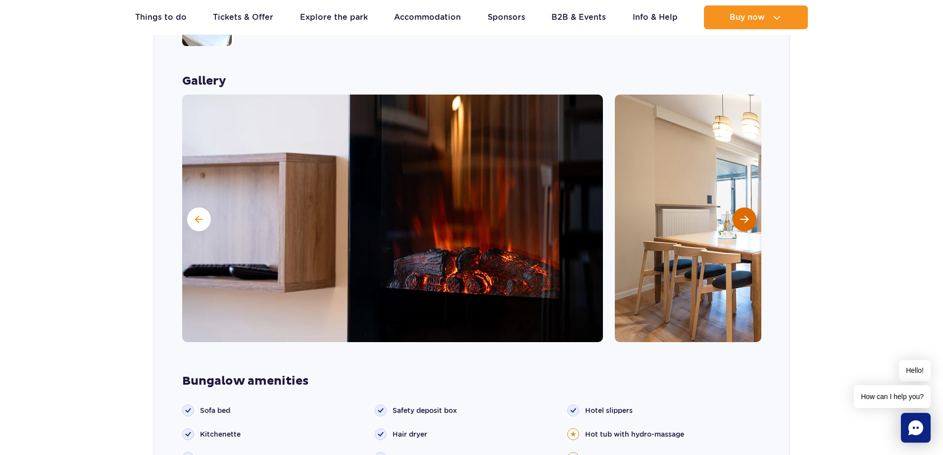
click at [739, 207] on button "Next slide" at bounding box center [745, 219] width 24 height 24
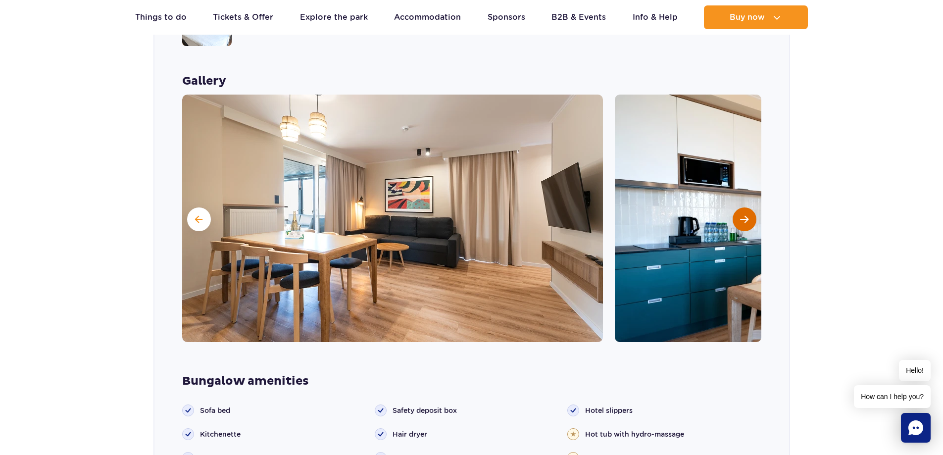
click at [739, 207] on button "Next slide" at bounding box center [745, 219] width 24 height 24
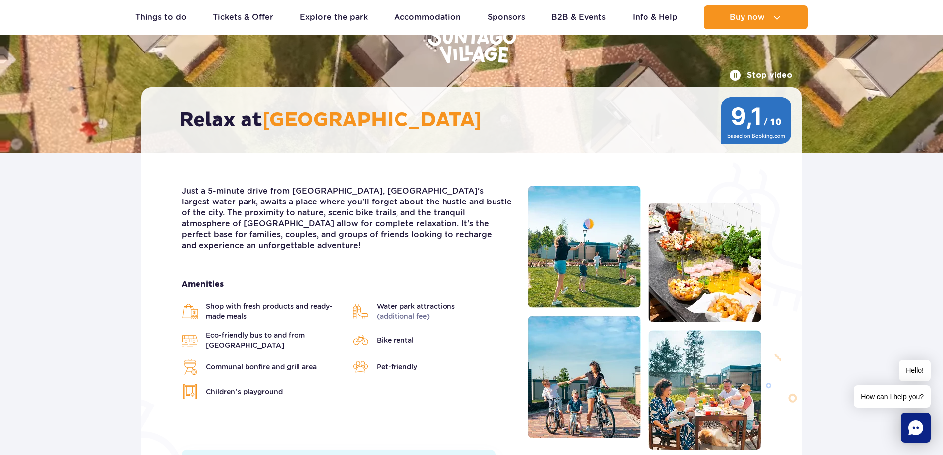
scroll to position [0, 0]
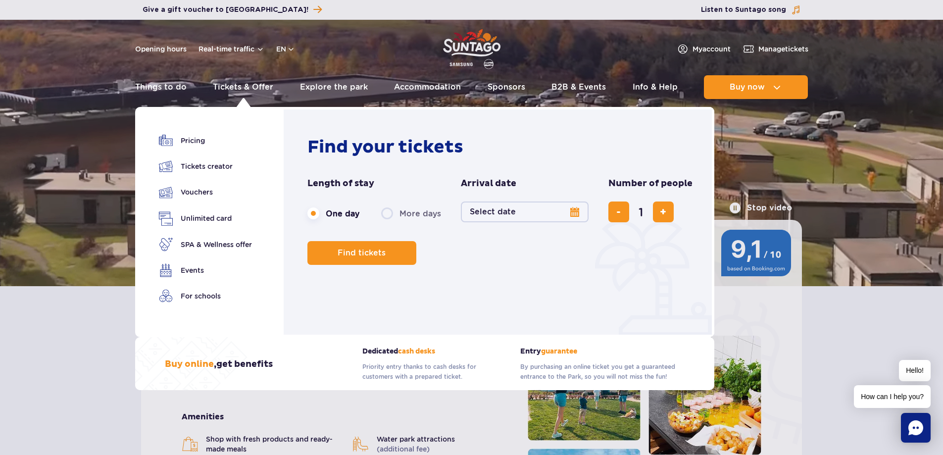
click at [515, 212] on button "Select date" at bounding box center [525, 211] width 128 height 21
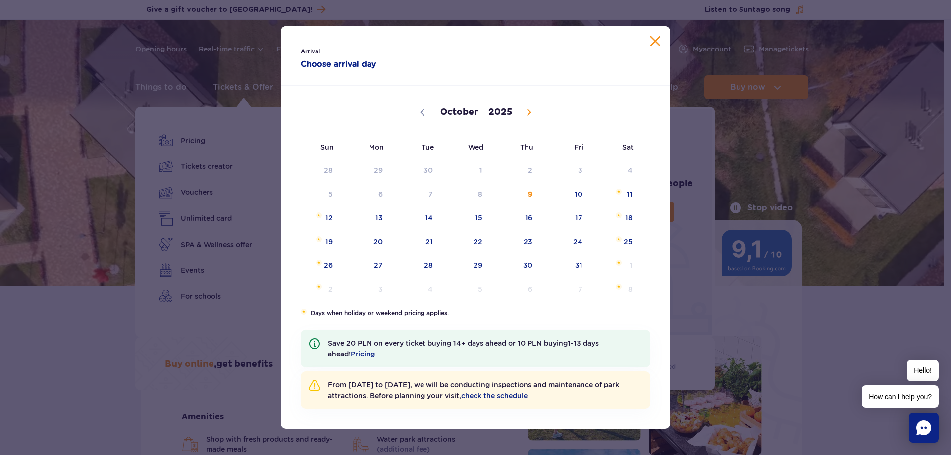
click at [525, 112] on icon at bounding box center [528, 112] width 7 height 7
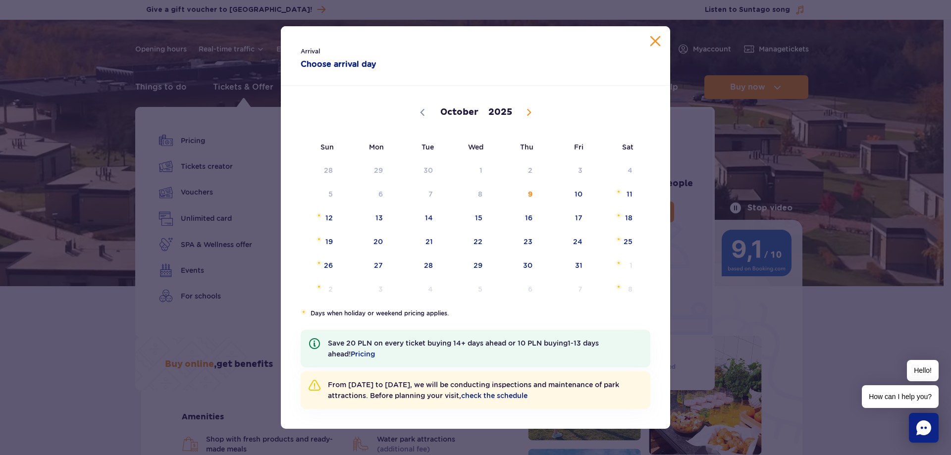
select select "10"
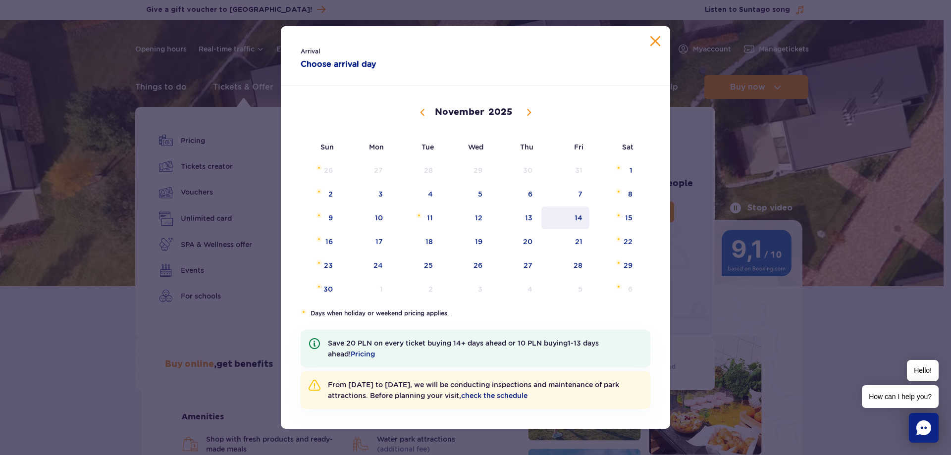
click at [583, 212] on span "14" at bounding box center [565, 217] width 50 height 23
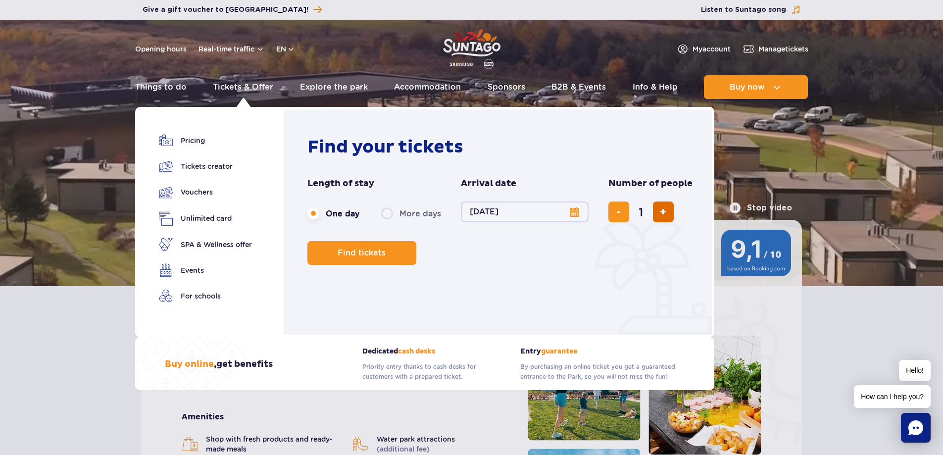
click at [659, 212] on button "add ticket" at bounding box center [663, 211] width 21 height 21
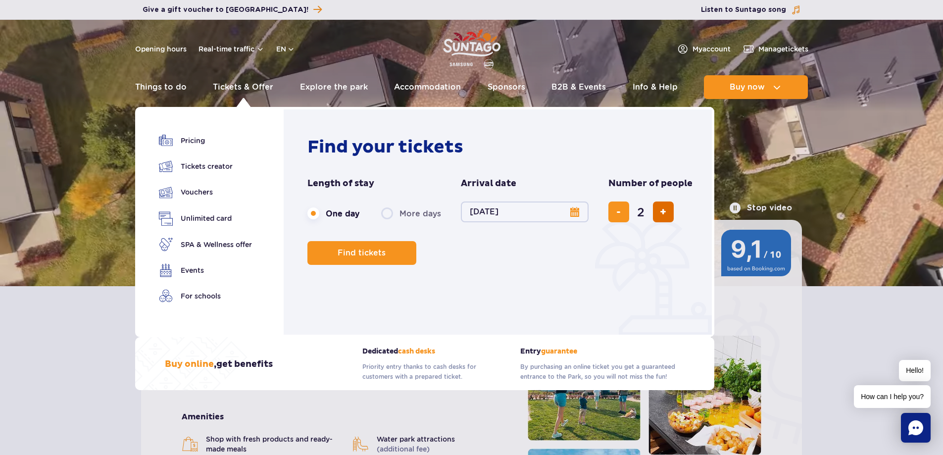
click at [659, 212] on button "add ticket" at bounding box center [663, 211] width 21 height 21
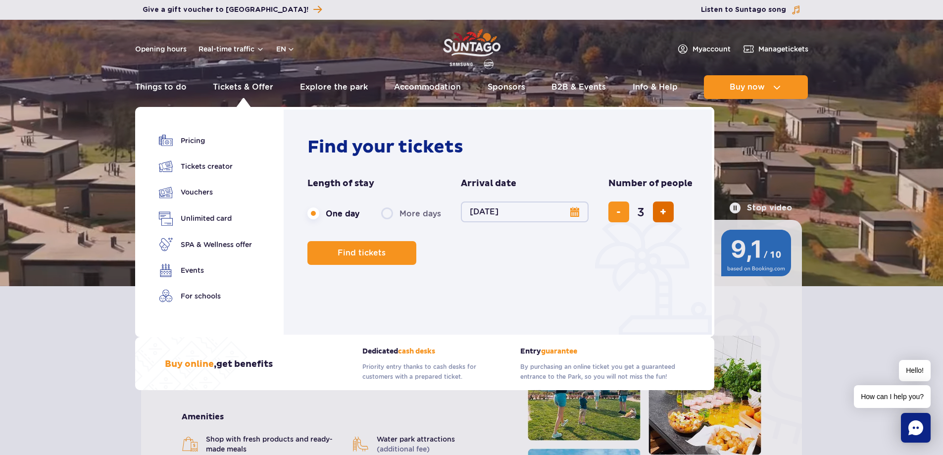
click at [659, 212] on button "add ticket" at bounding box center [663, 211] width 21 height 21
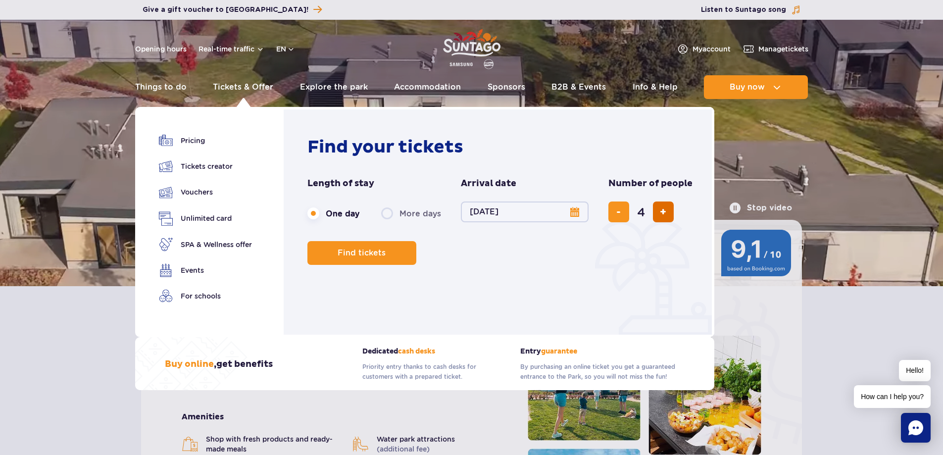
click at [659, 212] on button "add ticket" at bounding box center [663, 211] width 21 height 21
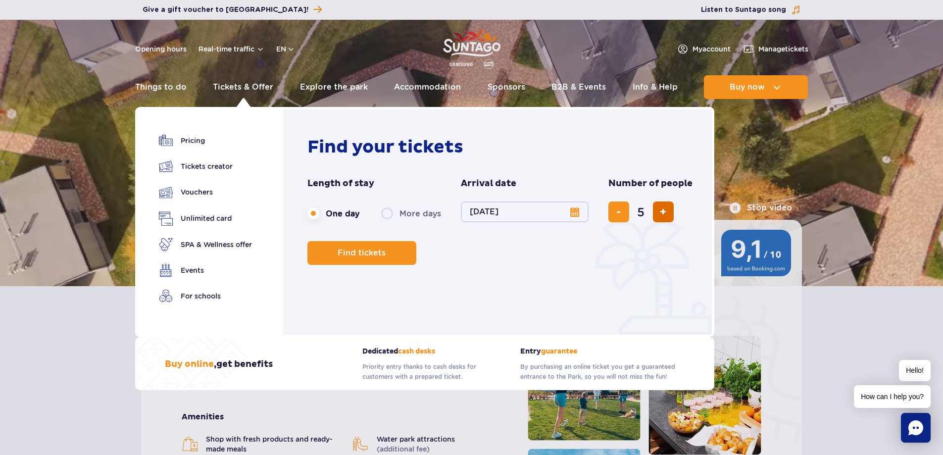
click at [659, 212] on button "add ticket" at bounding box center [663, 211] width 21 height 21
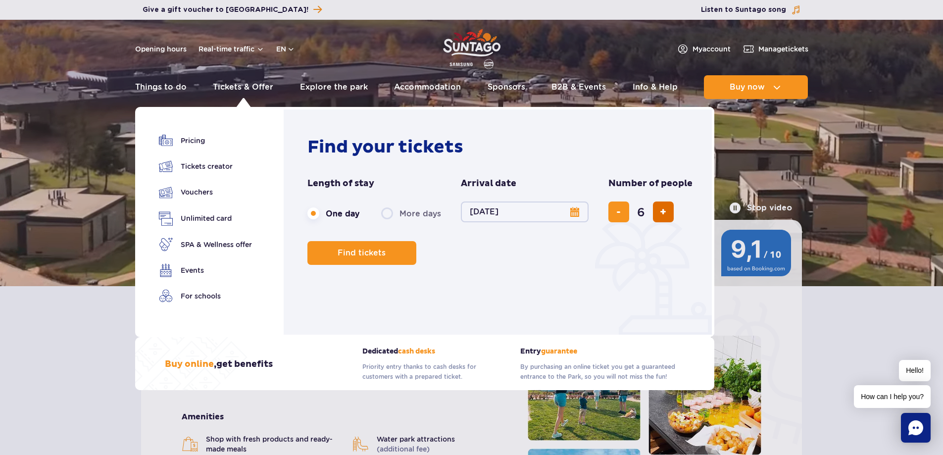
click at [659, 212] on button "add ticket" at bounding box center [663, 211] width 21 height 21
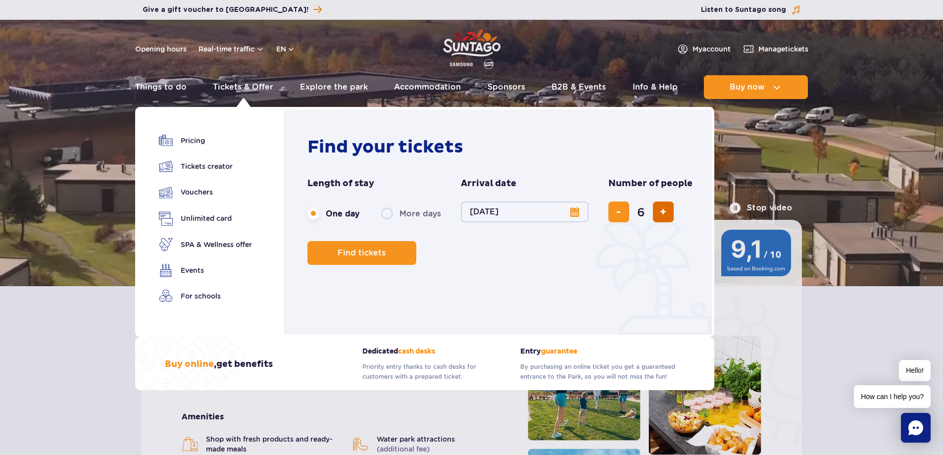
type input "7"
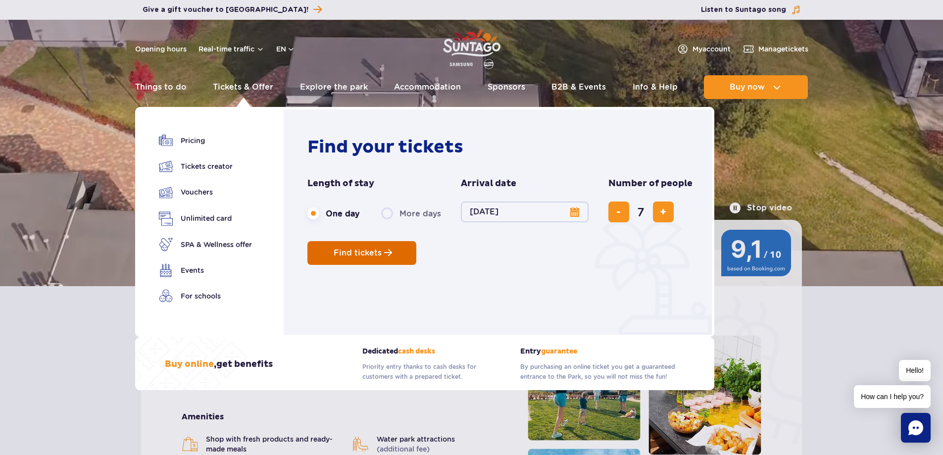
click at [398, 253] on button "Find tickets" at bounding box center [361, 253] width 109 height 24
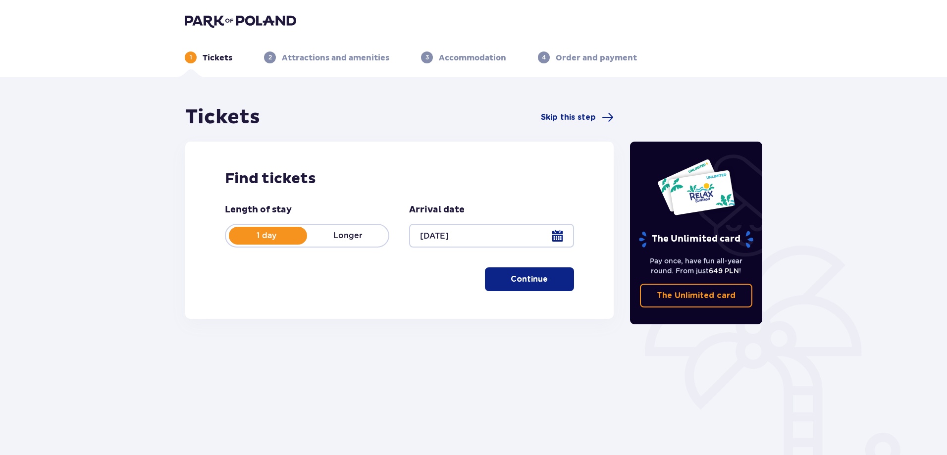
click at [499, 273] on button "Continue" at bounding box center [529, 279] width 89 height 24
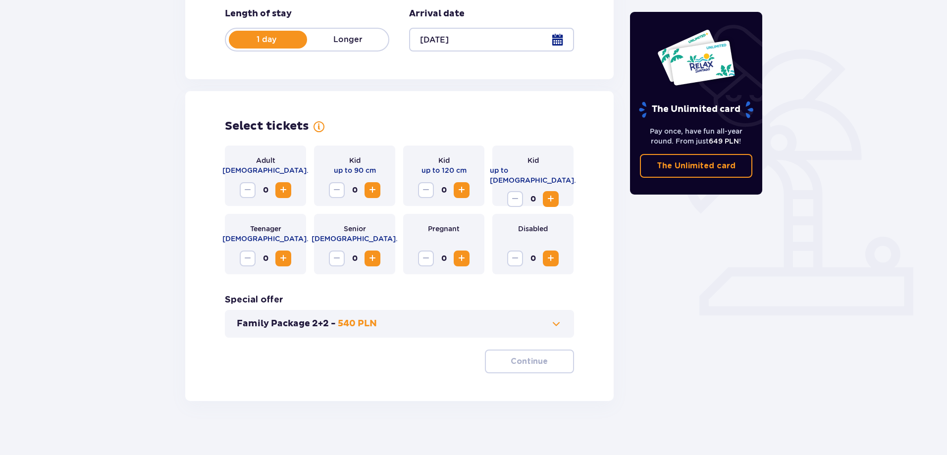
scroll to position [201, 0]
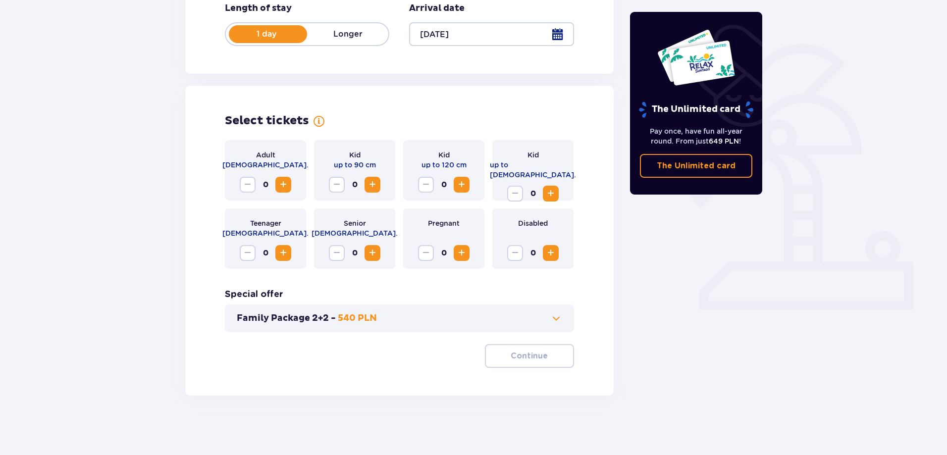
click at [285, 184] on span "Increase" at bounding box center [283, 185] width 12 height 12
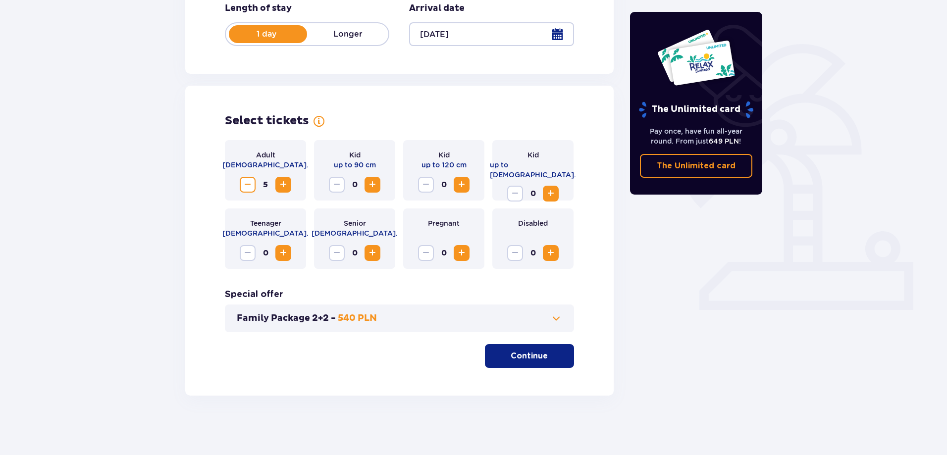
click at [285, 184] on span "Increase" at bounding box center [283, 185] width 12 height 12
click at [536, 360] on p "Continue" at bounding box center [528, 355] width 37 height 11
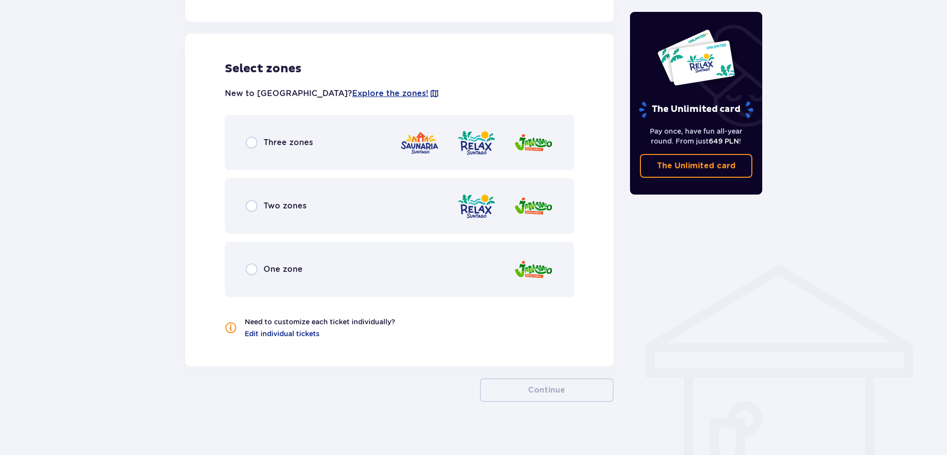
scroll to position [546, 0]
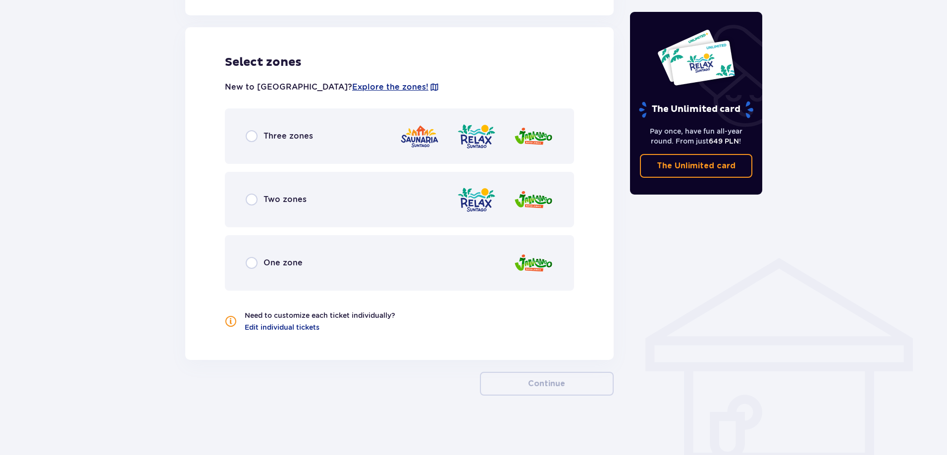
click at [253, 138] on input "radio" at bounding box center [252, 136] width 12 height 12
radio input "true"
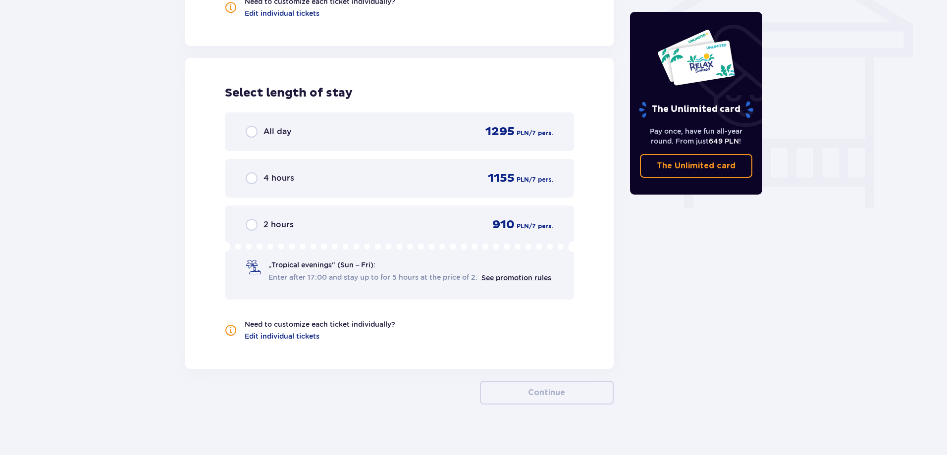
scroll to position [869, 0]
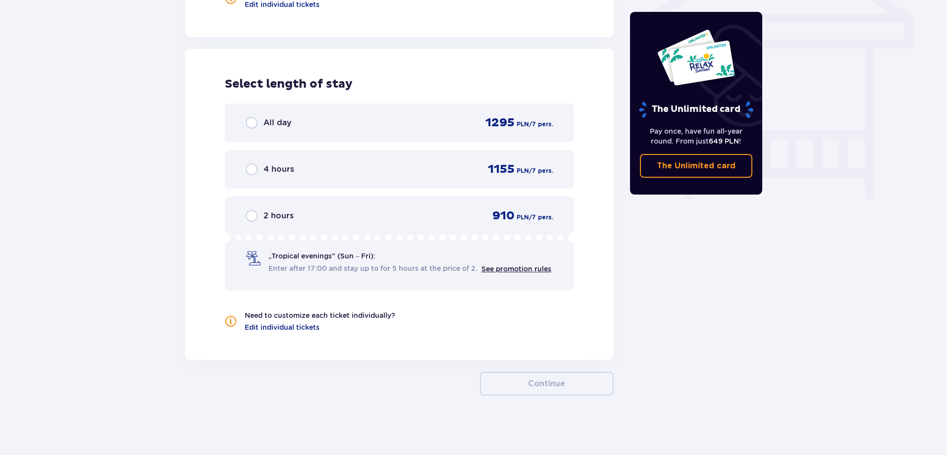
click at [251, 121] on input "radio" at bounding box center [252, 123] width 12 height 12
radio input "true"
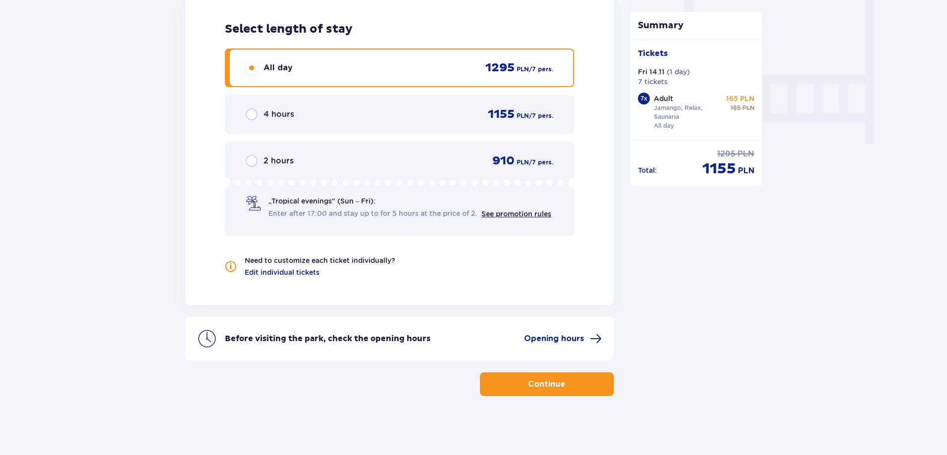
scroll to position [924, 0]
drag, startPoint x: 697, startPoint y: 163, endPoint x: 763, endPoint y: 166, distance: 66.4
click at [749, 167] on span "PLN" at bounding box center [746, 170] width 16 height 11
drag, startPoint x: 754, startPoint y: 167, endPoint x: 700, endPoint y: 229, distance: 82.4
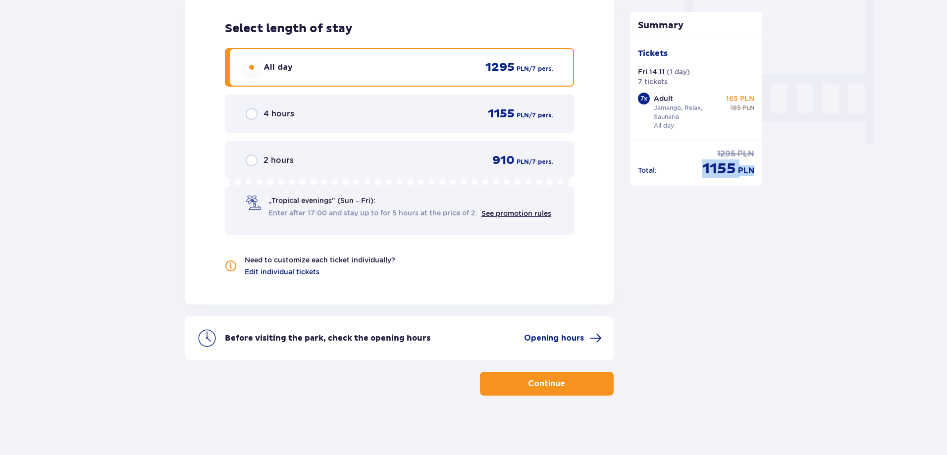
click at [702, 172] on div "Total : regular price 1295 PLN discounted price 1155 PLN" at bounding box center [696, 159] width 133 height 38
copy div "1155 PLN"
